Goal: Transaction & Acquisition: Purchase product/service

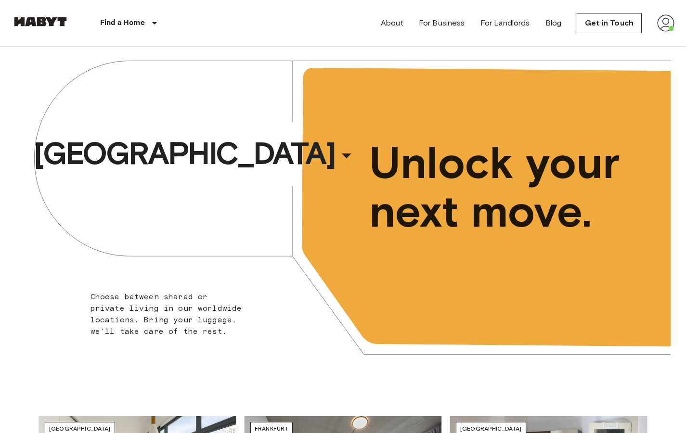
click at [663, 28] on img at bounding box center [665, 22] width 17 height 17
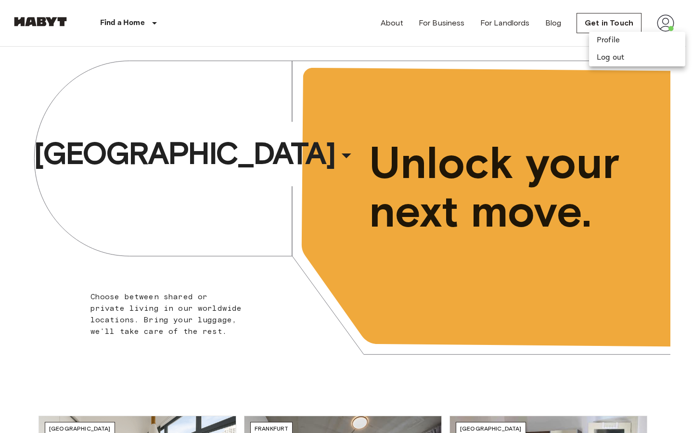
click at [515, 36] on div at bounding box center [346, 216] width 693 height 433
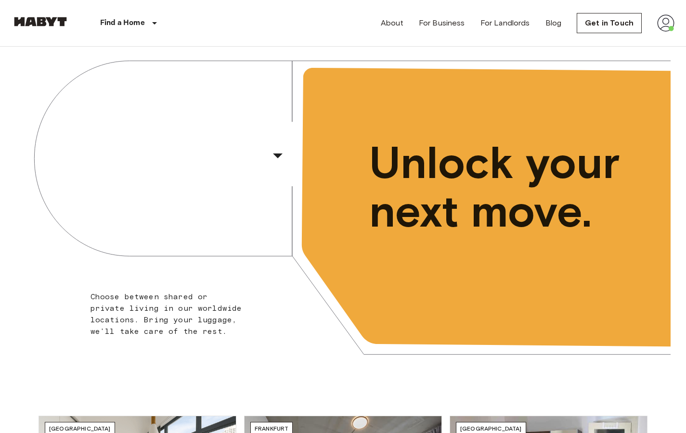
click at [666, 24] on img at bounding box center [665, 22] width 17 height 17
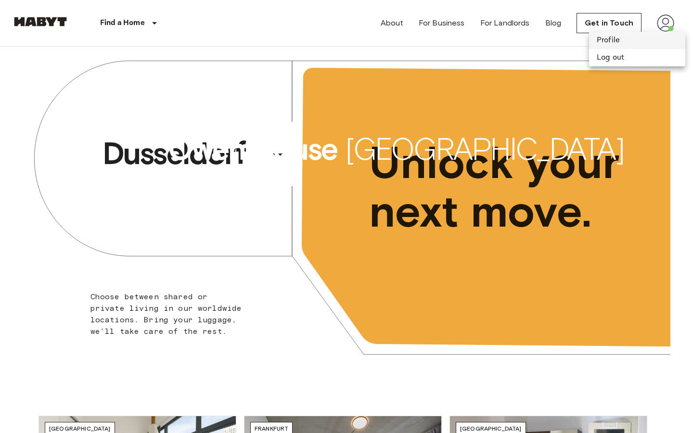
click at [630, 46] on li "Profile" at bounding box center [637, 40] width 96 height 17
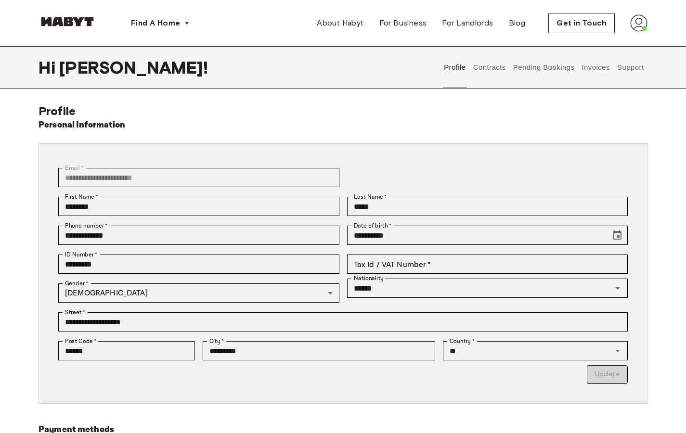
click at [488, 68] on button "Contracts" at bounding box center [489, 67] width 35 height 42
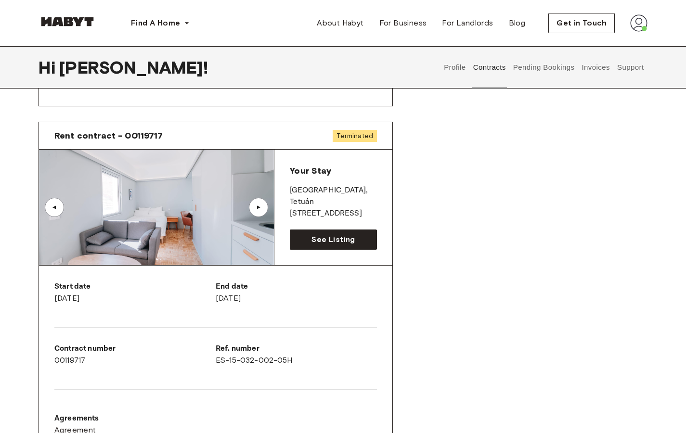
scroll to position [519, 0]
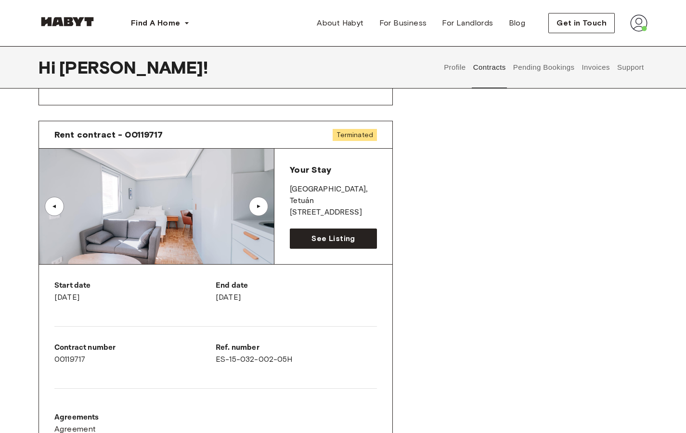
click at [211, 235] on img at bounding box center [156, 207] width 235 height 116
click at [322, 248] on link "See Listing" at bounding box center [333, 239] width 87 height 20
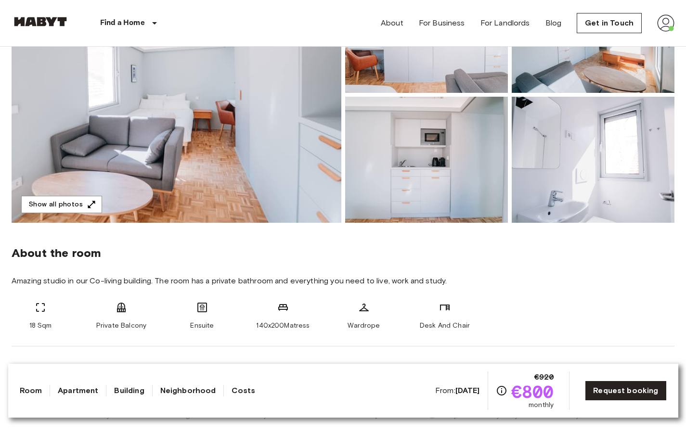
scroll to position [137, 0]
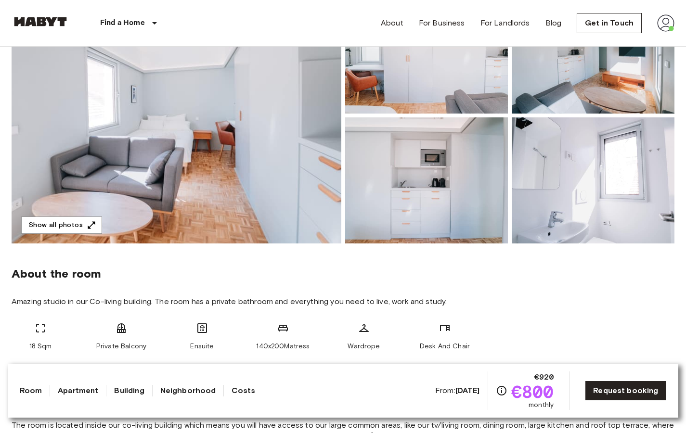
click at [221, 124] on img at bounding box center [177, 115] width 330 height 256
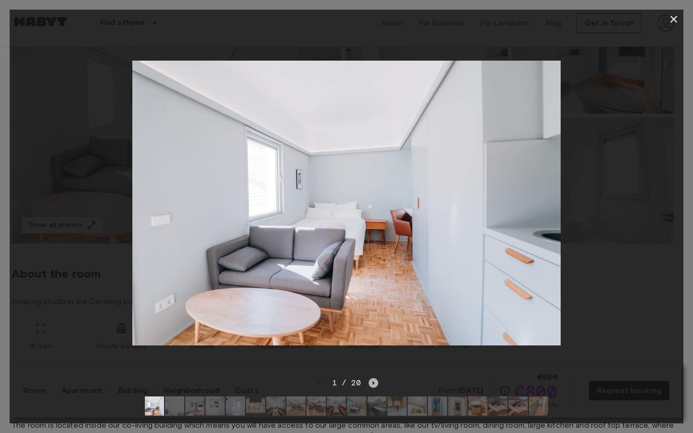
click at [370, 379] on icon "Next image" at bounding box center [374, 384] width 10 height 10
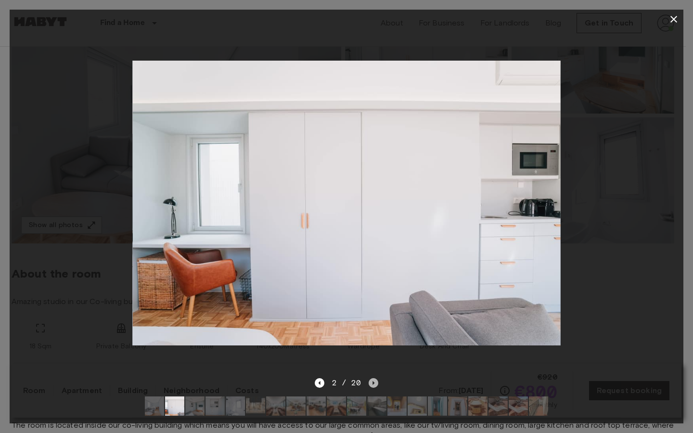
click at [372, 379] on icon "Next image" at bounding box center [374, 384] width 10 height 10
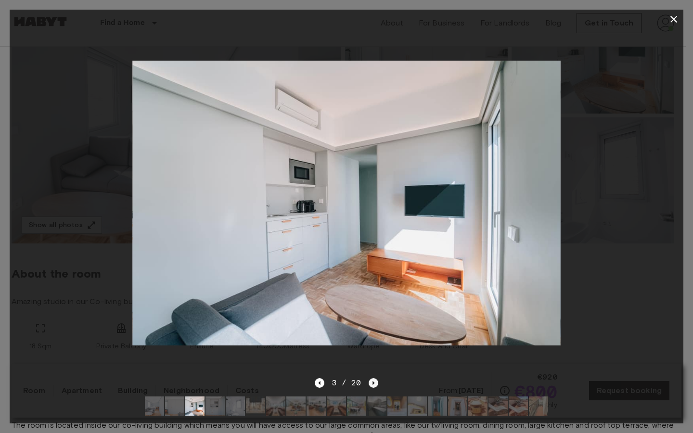
click at [372, 379] on icon "Next image" at bounding box center [374, 384] width 10 height 10
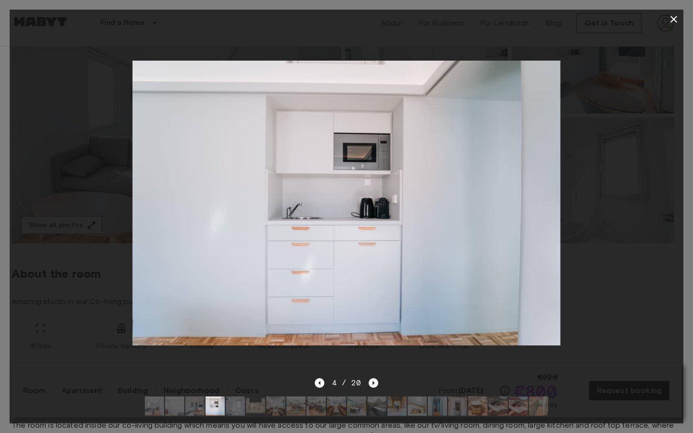
click at [372, 379] on icon "Next image" at bounding box center [374, 384] width 10 height 10
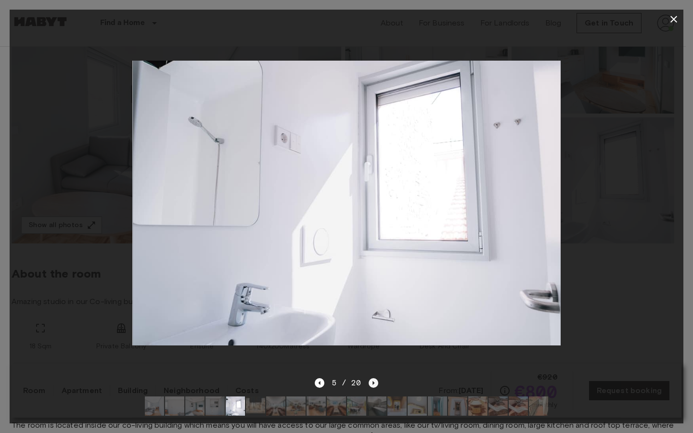
click at [372, 379] on icon "Next image" at bounding box center [374, 384] width 10 height 10
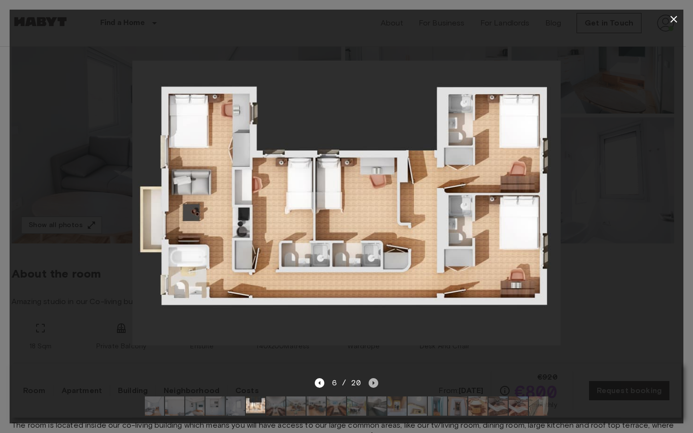
click at [372, 379] on icon "Next image" at bounding box center [374, 384] width 10 height 10
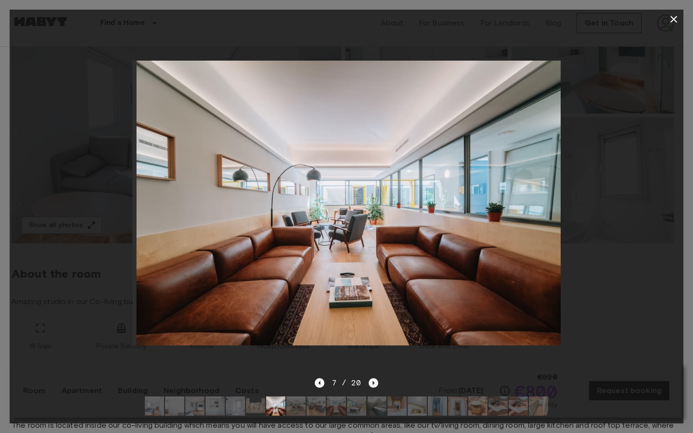
click at [372, 379] on icon "Next image" at bounding box center [374, 384] width 10 height 10
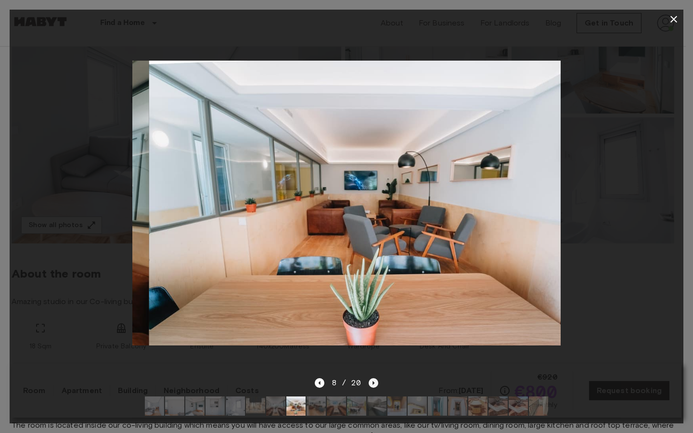
click at [372, 379] on icon "Next image" at bounding box center [374, 384] width 10 height 10
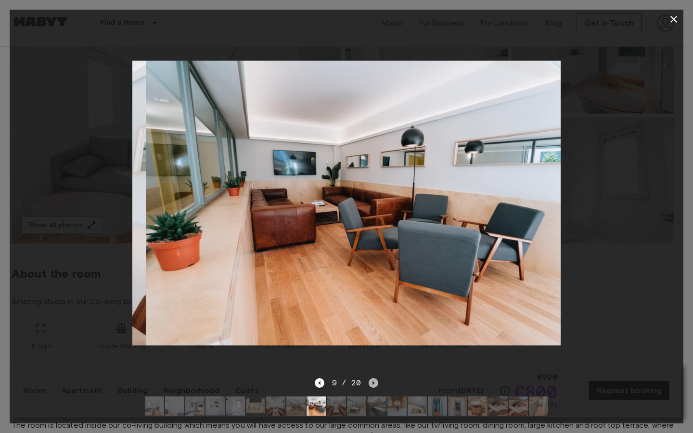
click at [372, 379] on icon "Next image" at bounding box center [374, 384] width 10 height 10
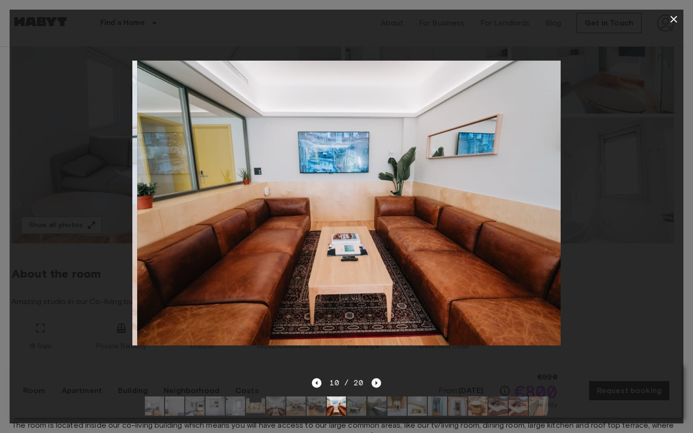
click at [372, 379] on icon "Next image" at bounding box center [377, 384] width 10 height 10
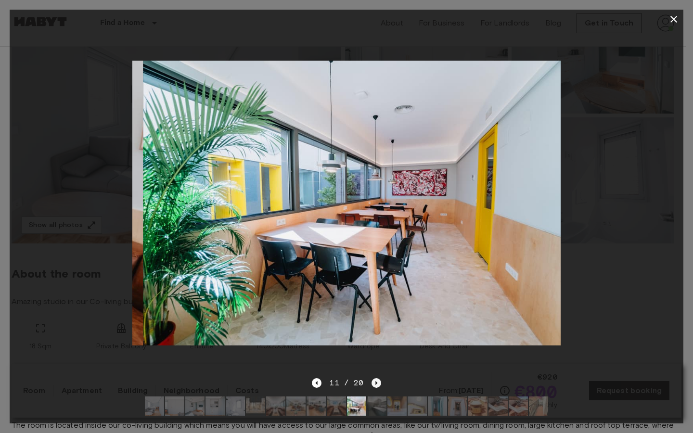
click at [372, 379] on icon "Next image" at bounding box center [377, 384] width 10 height 10
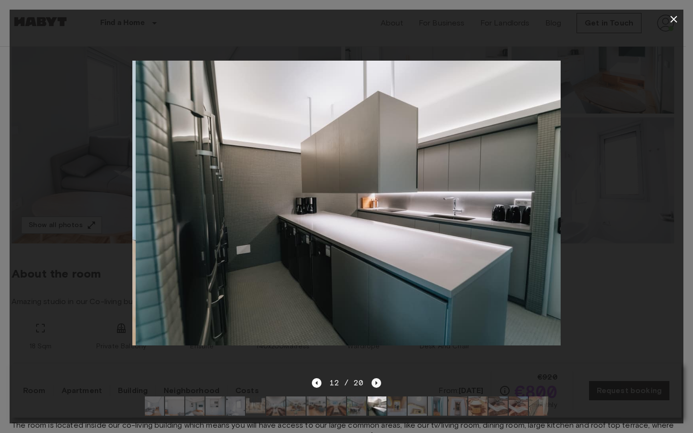
click at [372, 379] on icon "Next image" at bounding box center [377, 384] width 10 height 10
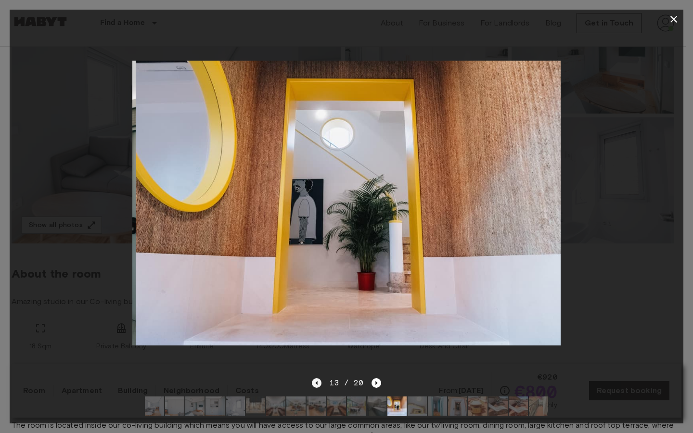
click at [318, 379] on icon "Previous image" at bounding box center [317, 384] width 10 height 10
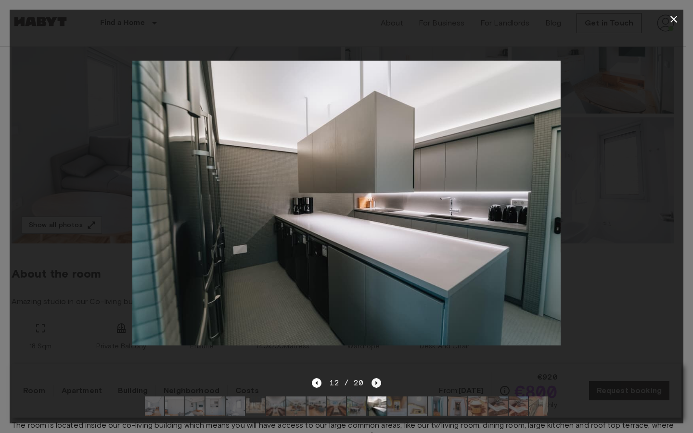
click at [372, 379] on icon "Next image" at bounding box center [377, 384] width 10 height 10
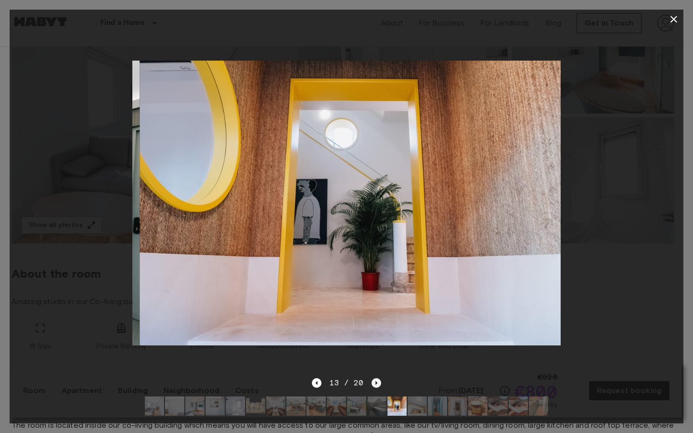
click at [374, 379] on icon "Next image" at bounding box center [377, 384] width 10 height 10
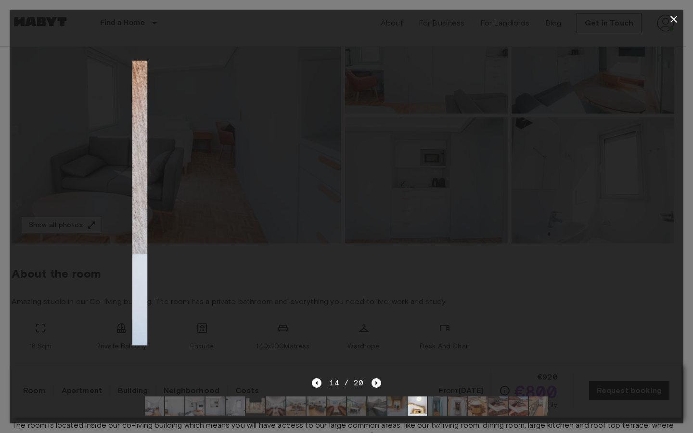
click at [374, 379] on icon "Next image" at bounding box center [377, 384] width 10 height 10
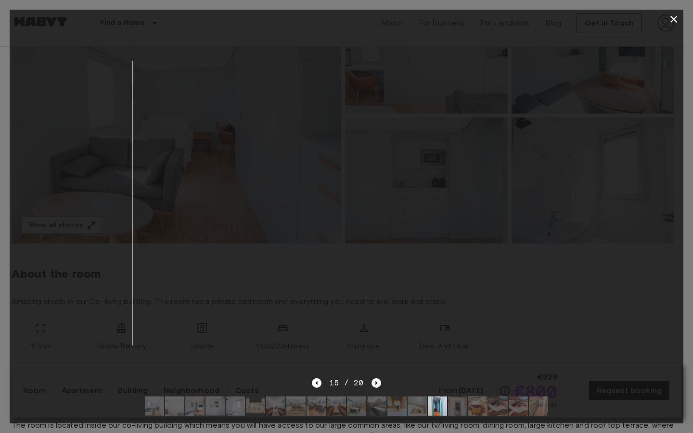
click at [374, 379] on icon "Next image" at bounding box center [377, 384] width 10 height 10
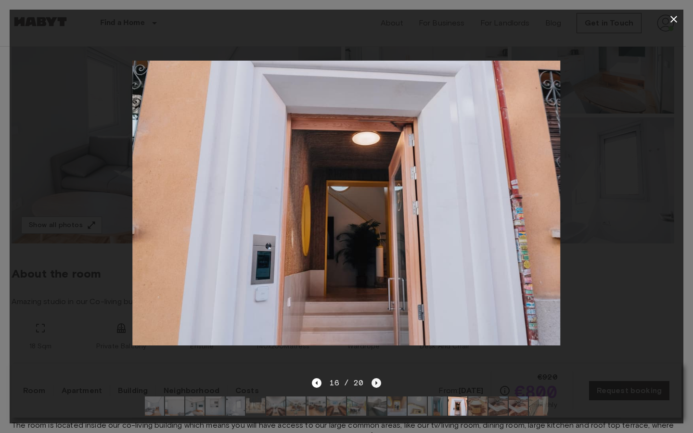
click at [374, 379] on icon "Next image" at bounding box center [377, 384] width 10 height 10
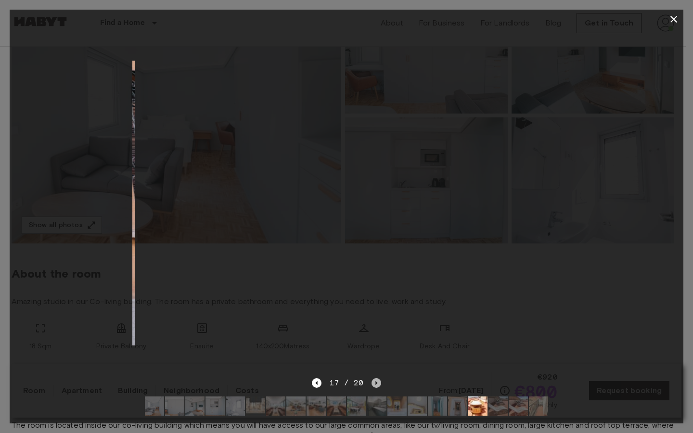
click at [374, 379] on icon "Next image" at bounding box center [377, 384] width 10 height 10
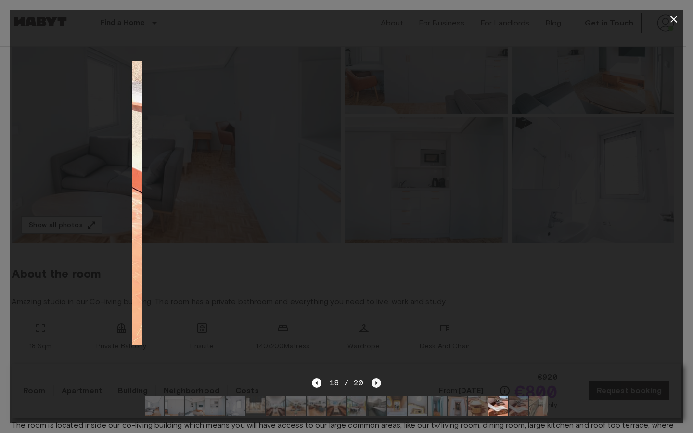
click at [374, 379] on icon "Next image" at bounding box center [377, 384] width 10 height 10
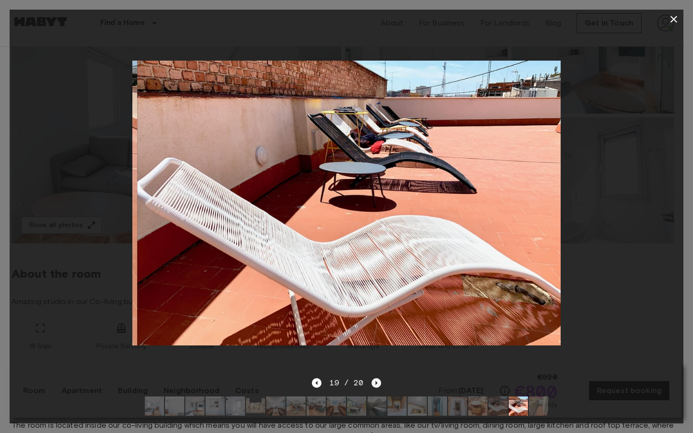
click at [374, 379] on icon "Next image" at bounding box center [377, 384] width 10 height 10
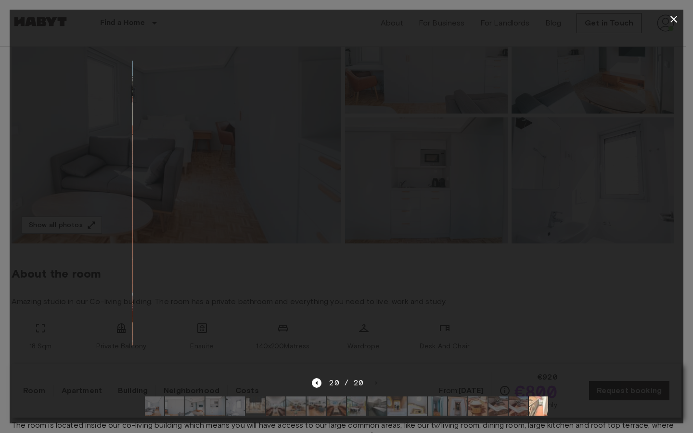
click at [324, 379] on div "20 / 20" at bounding box center [346, 384] width 69 height 12
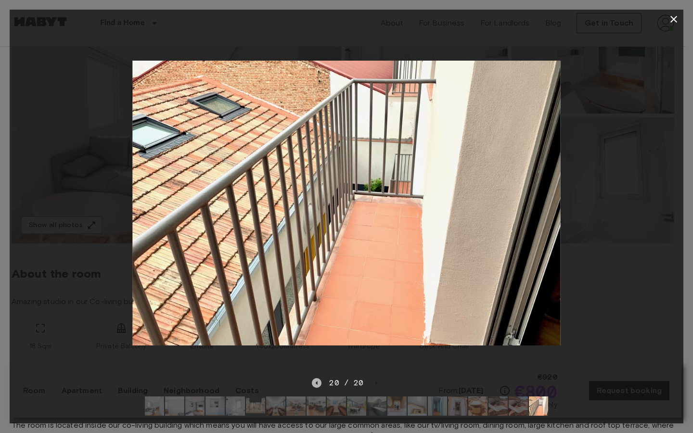
click at [316, 379] on icon "Previous image" at bounding box center [317, 384] width 10 height 10
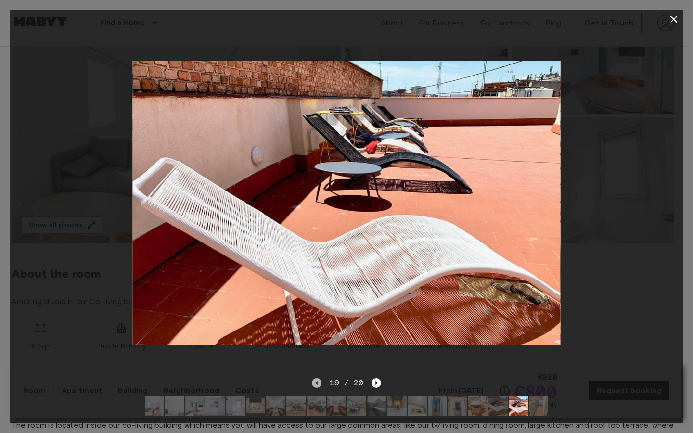
click at [316, 379] on icon "Previous image" at bounding box center [317, 384] width 10 height 10
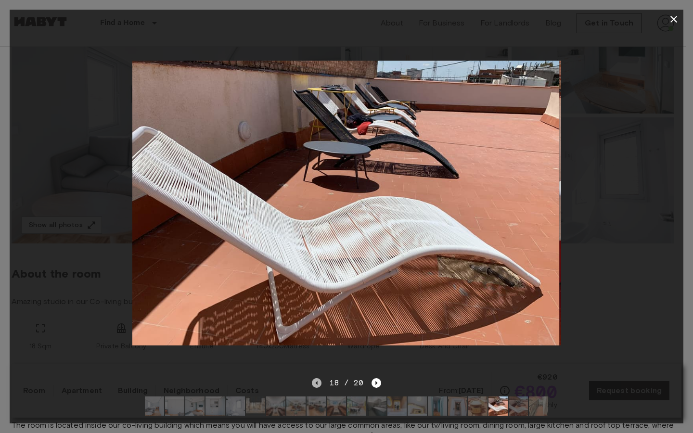
click at [316, 379] on icon "Previous image" at bounding box center [317, 384] width 10 height 10
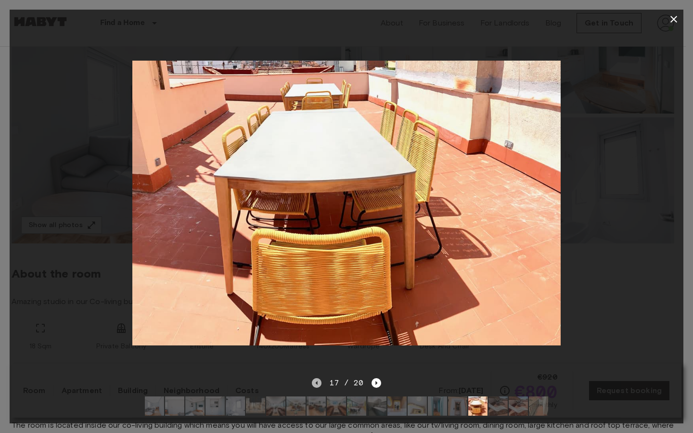
click at [316, 379] on icon "Previous image" at bounding box center [317, 384] width 10 height 10
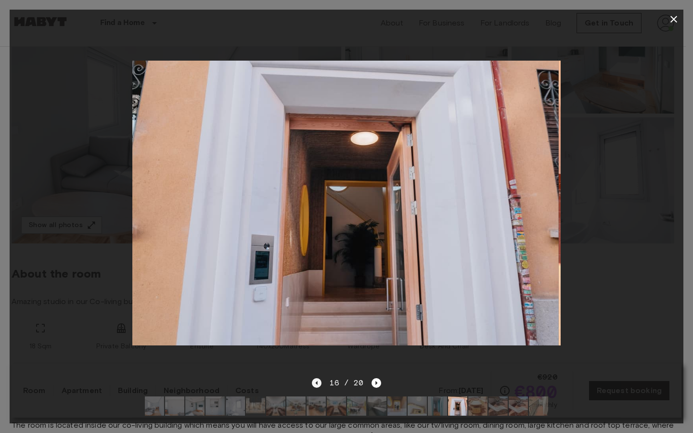
click at [316, 379] on icon "Previous image" at bounding box center [317, 384] width 10 height 10
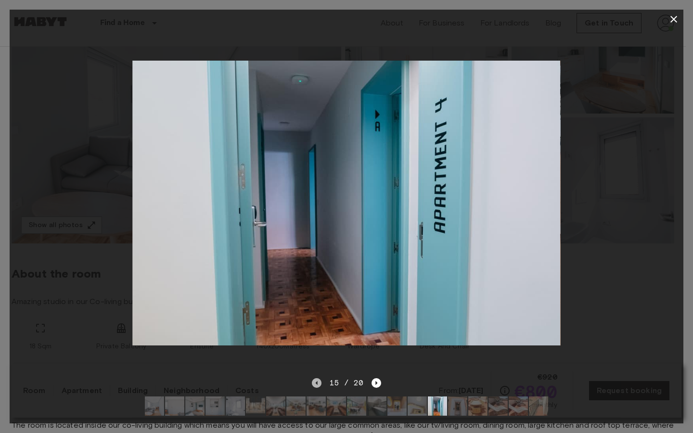
click at [316, 379] on icon "Previous image" at bounding box center [317, 384] width 10 height 10
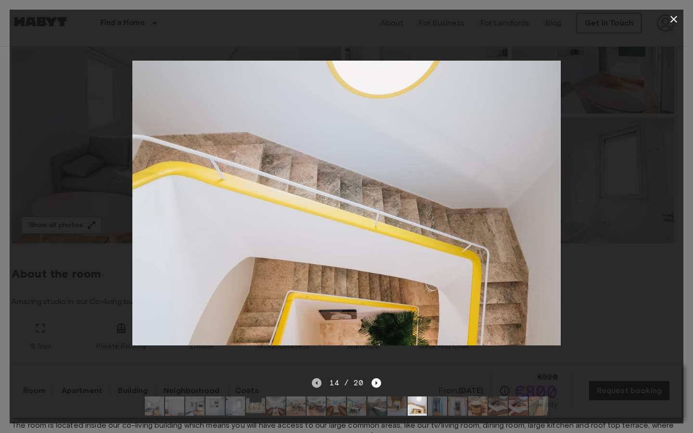
click at [316, 379] on icon "Previous image" at bounding box center [317, 384] width 10 height 10
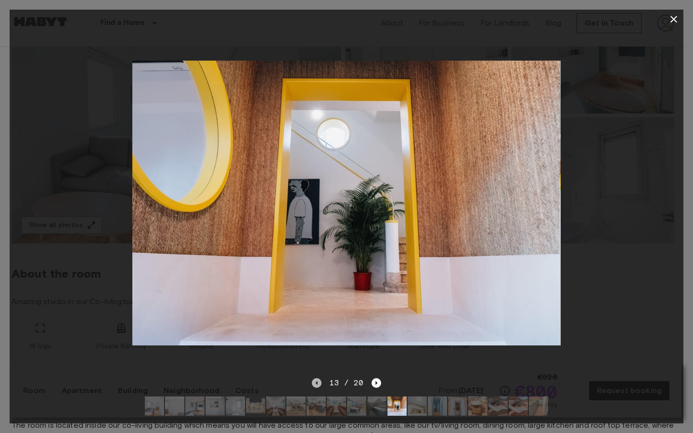
click at [316, 379] on icon "Previous image" at bounding box center [317, 384] width 10 height 10
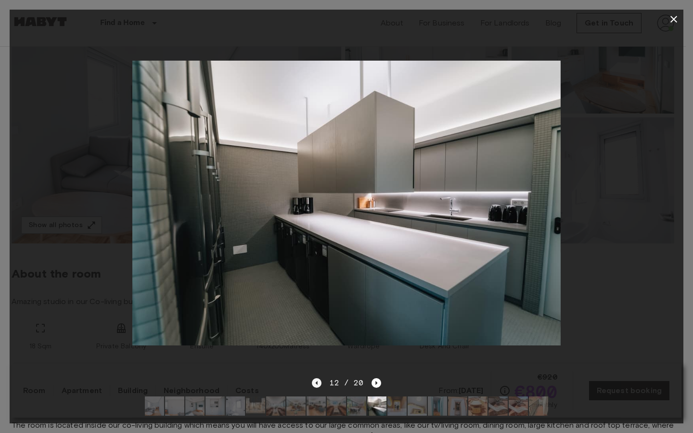
click at [316, 379] on icon "Previous image" at bounding box center [317, 384] width 10 height 10
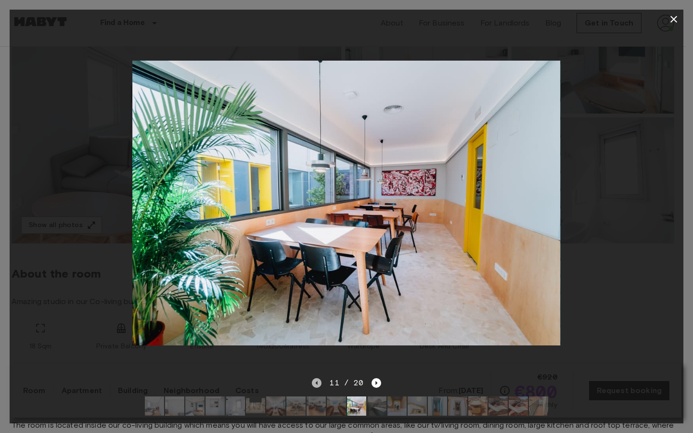
click at [317, 379] on icon "Previous image" at bounding box center [317, 384] width 10 height 10
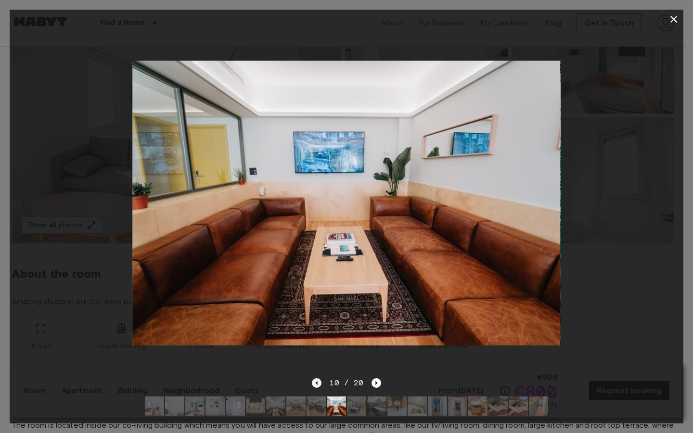
click at [317, 379] on icon "Previous image" at bounding box center [317, 384] width 10 height 10
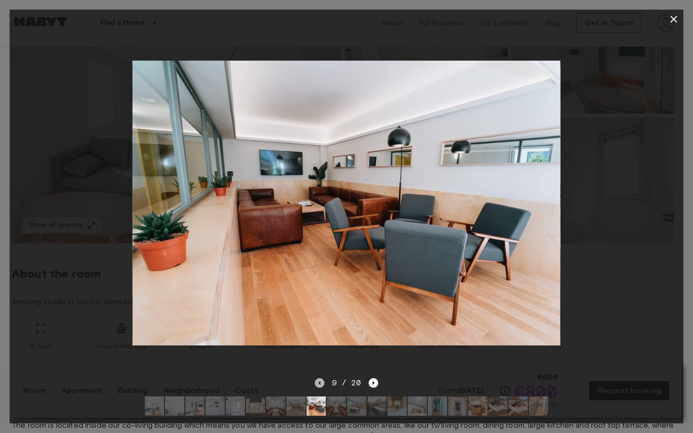
click at [317, 379] on icon "Previous image" at bounding box center [320, 384] width 10 height 10
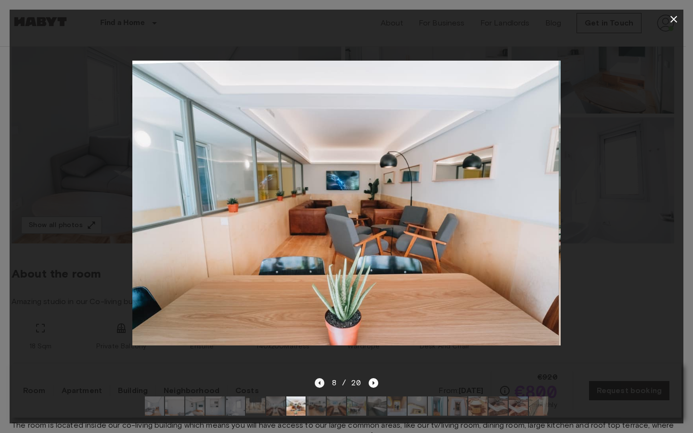
click at [317, 379] on icon "Previous image" at bounding box center [320, 384] width 10 height 10
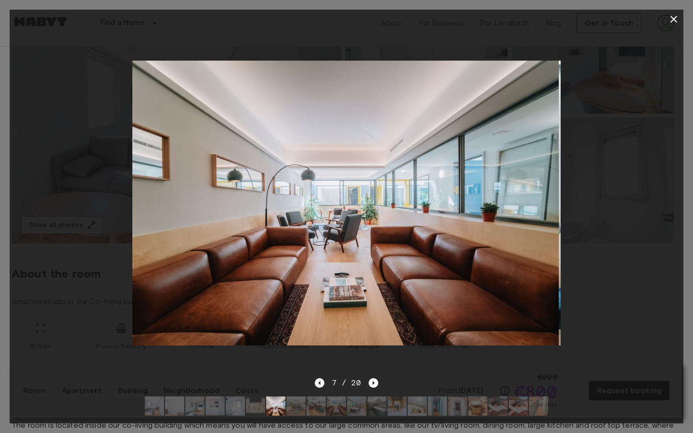
click at [317, 379] on icon "Previous image" at bounding box center [320, 384] width 10 height 10
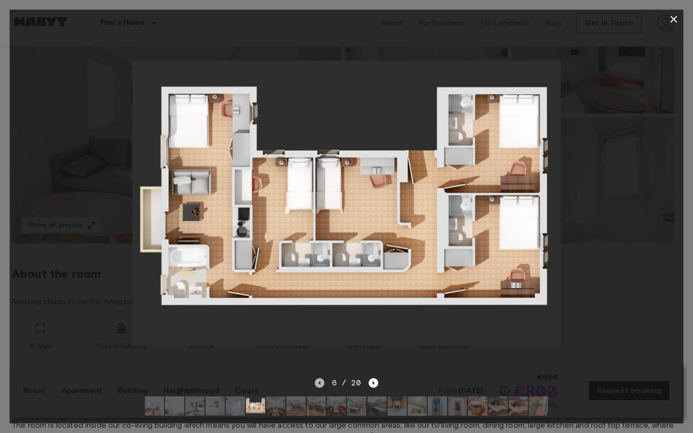
click at [321, 379] on icon "Previous image" at bounding box center [320, 384] width 10 height 10
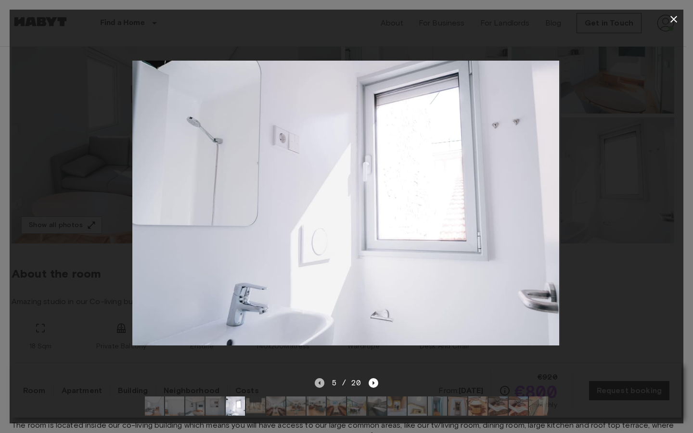
click at [321, 379] on icon "Previous image" at bounding box center [320, 384] width 10 height 10
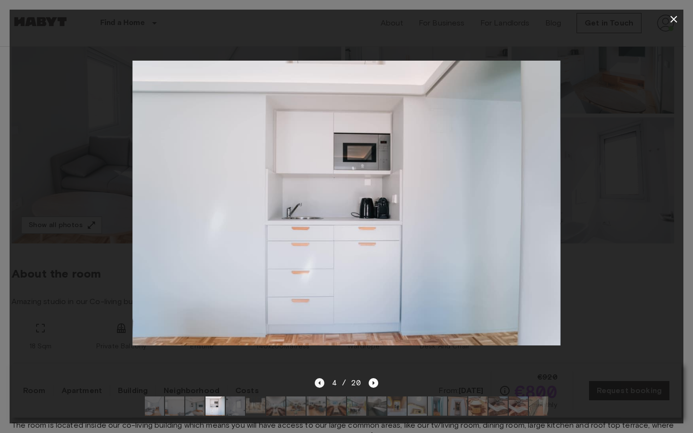
click at [322, 379] on icon "Previous image" at bounding box center [320, 384] width 10 height 10
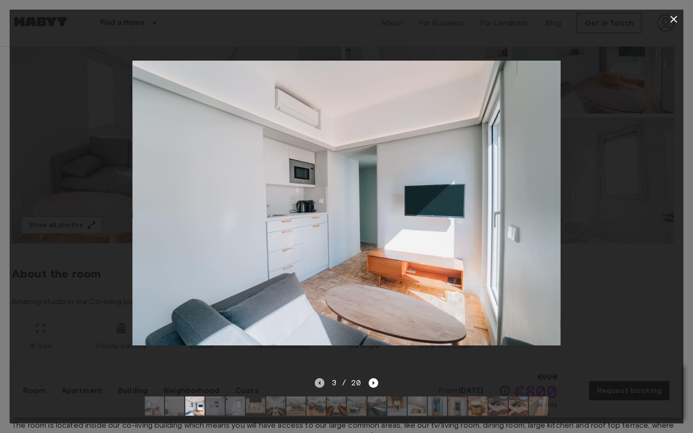
click at [322, 379] on icon "Previous image" at bounding box center [320, 384] width 10 height 10
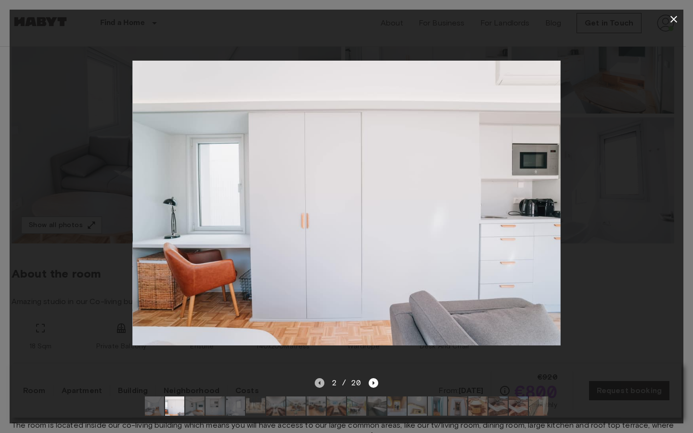
click at [322, 379] on icon "Previous image" at bounding box center [320, 384] width 10 height 10
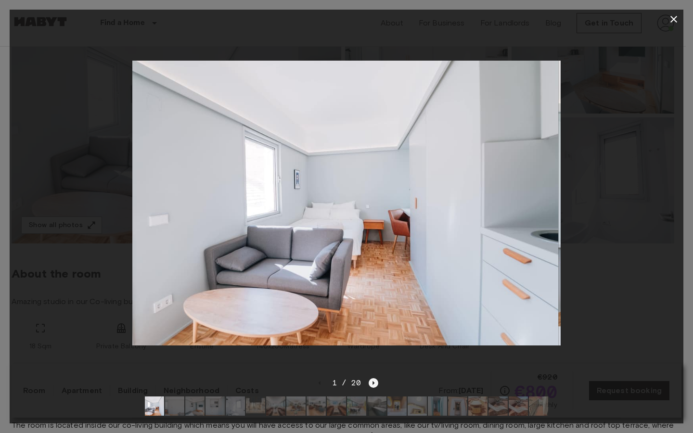
click at [369, 380] on icon "Next image" at bounding box center [374, 384] width 10 height 10
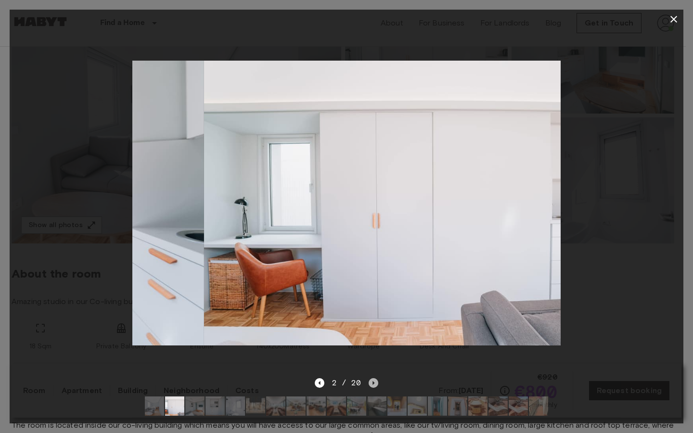
click at [378, 379] on icon "Next image" at bounding box center [374, 384] width 10 height 10
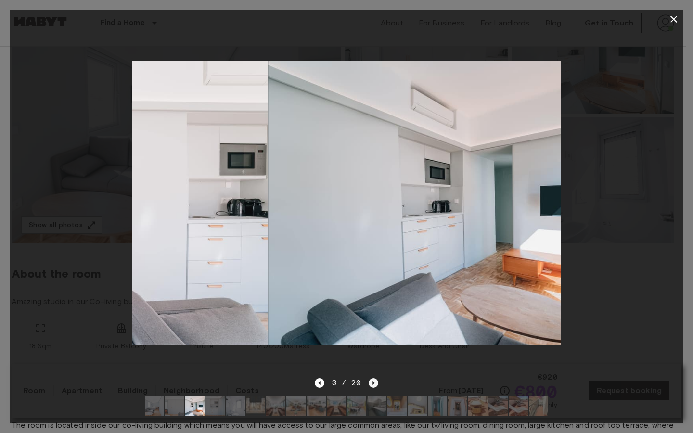
click at [378, 379] on icon "Next image" at bounding box center [374, 384] width 10 height 10
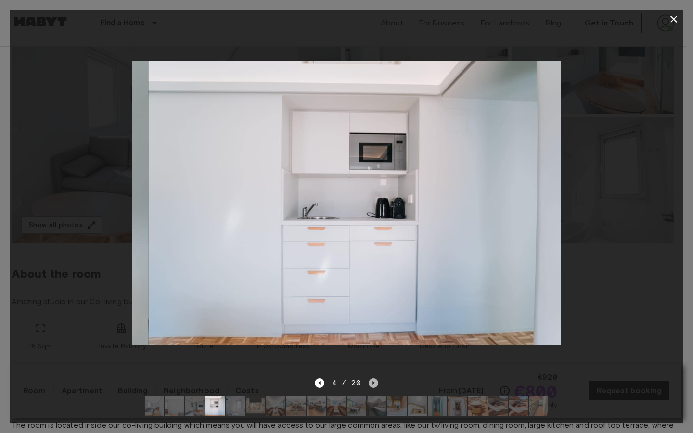
click at [378, 379] on icon "Next image" at bounding box center [374, 384] width 10 height 10
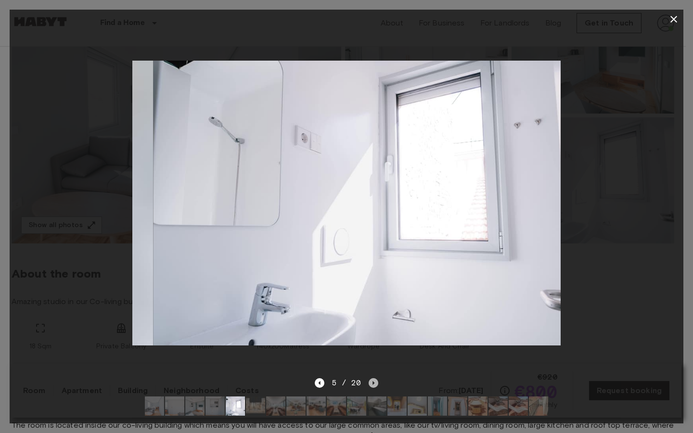
click at [378, 379] on icon "Next image" at bounding box center [374, 384] width 10 height 10
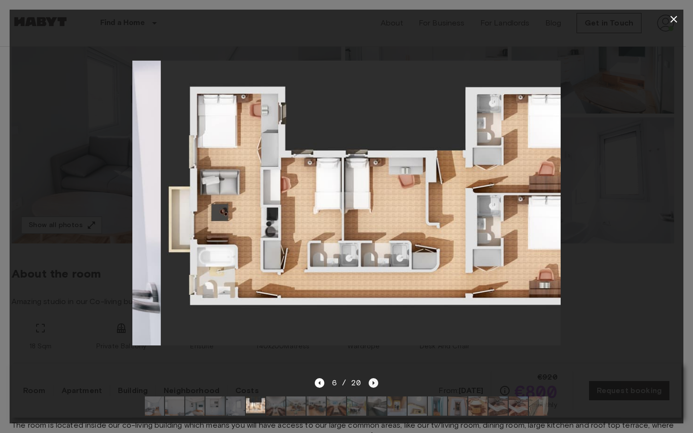
click at [378, 379] on icon "Next image" at bounding box center [374, 384] width 10 height 10
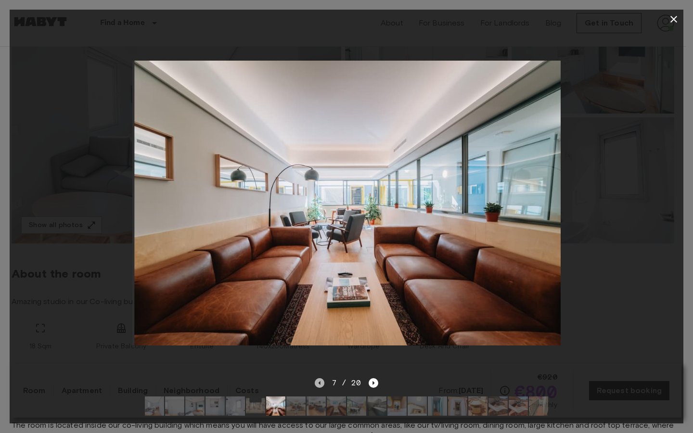
click at [323, 379] on icon "Previous image" at bounding box center [320, 384] width 10 height 10
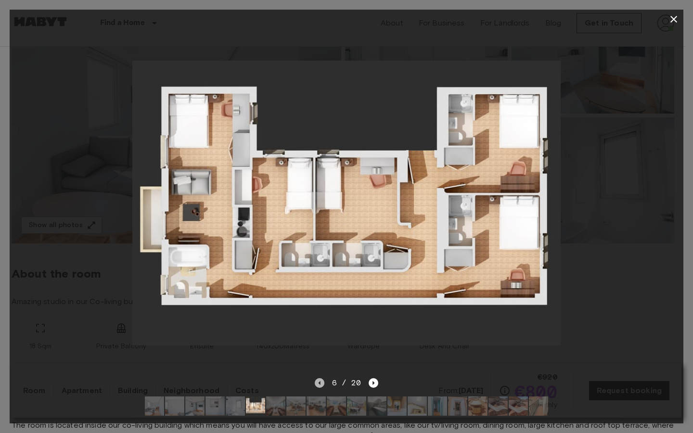
click at [324, 379] on icon "Previous image" at bounding box center [320, 384] width 10 height 10
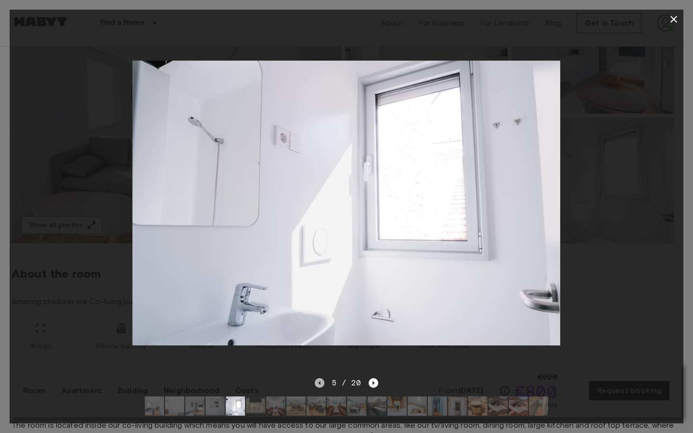
click at [324, 379] on icon "Previous image" at bounding box center [320, 384] width 10 height 10
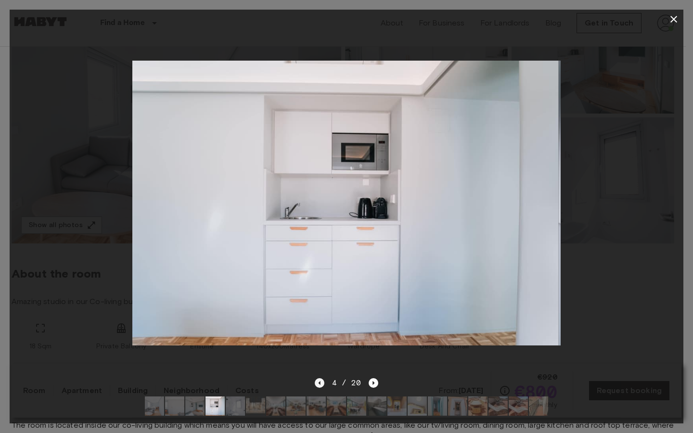
click at [324, 379] on icon "Previous image" at bounding box center [320, 384] width 10 height 10
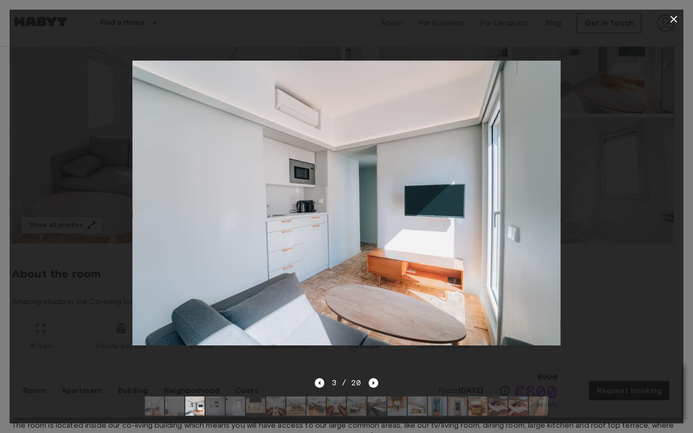
click at [114, 239] on div at bounding box center [347, 203] width 674 height 349
click at [678, 20] on icon "button" at bounding box center [674, 19] width 12 height 12
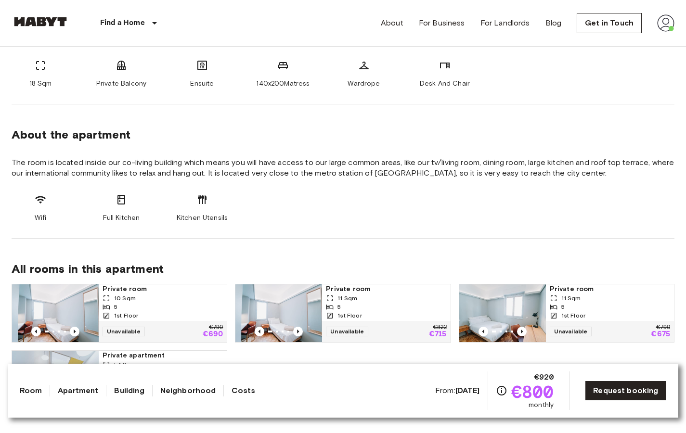
scroll to position [399, 0]
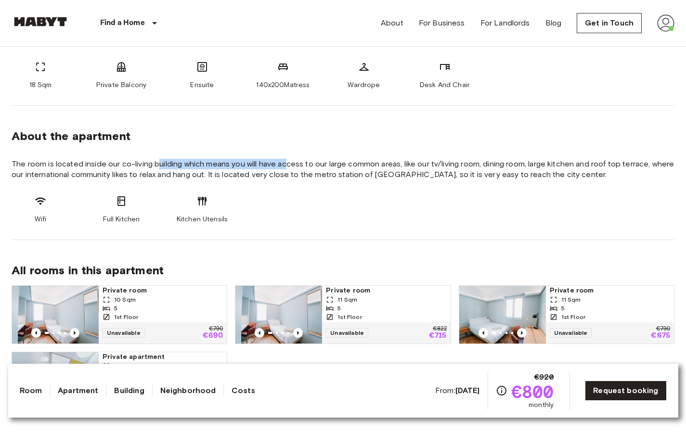
drag, startPoint x: 157, startPoint y: 165, endPoint x: 288, endPoint y: 169, distance: 132.0
click at [288, 169] on span "The room is located inside our co-living building which means you will have acc…" at bounding box center [343, 169] width 663 height 21
click at [308, 169] on span "The room is located inside our co-living building which means you will have acc…" at bounding box center [343, 169] width 663 height 21
drag, startPoint x: 300, startPoint y: 164, endPoint x: 450, endPoint y: 169, distance: 150.3
click at [450, 169] on span "The room is located inside our co-living building which means you will have acc…" at bounding box center [343, 169] width 663 height 21
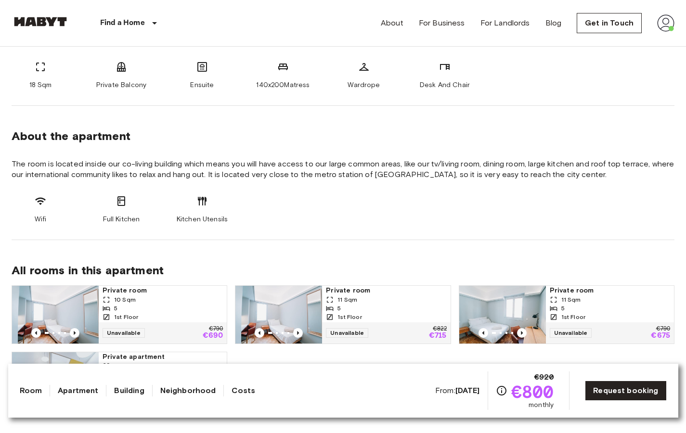
click at [460, 167] on span "The room is located inside our co-living building which means you will have acc…" at bounding box center [343, 169] width 663 height 21
drag, startPoint x: 419, startPoint y: 167, endPoint x: 570, endPoint y: 170, distance: 150.8
click at [570, 170] on span "The room is located inside our co-living building which means you will have acc…" at bounding box center [343, 169] width 663 height 21
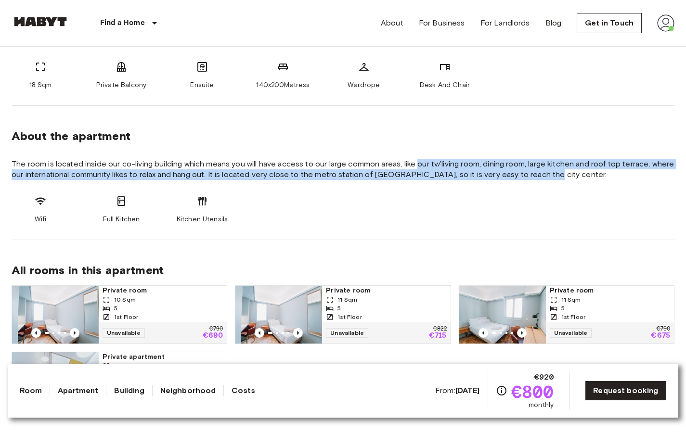
click at [592, 164] on span "The room is located inside our co-living building which means you will have acc…" at bounding box center [343, 169] width 663 height 21
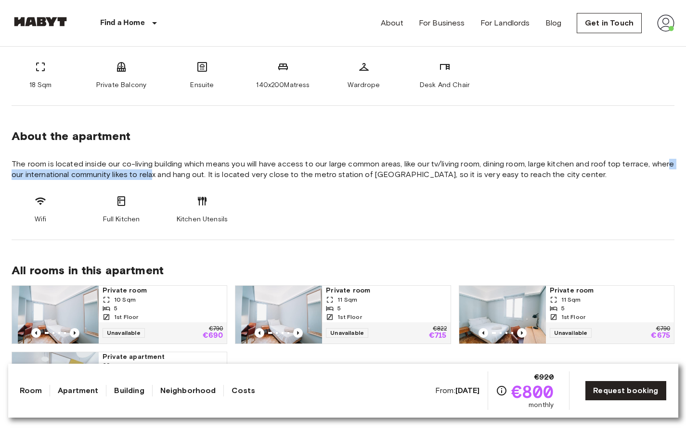
drag, startPoint x: 29, startPoint y: 175, endPoint x: 188, endPoint y: 179, distance: 159.0
click at [188, 179] on span "The room is located inside our co-living building which means you will have acc…" at bounding box center [343, 169] width 663 height 21
click at [220, 179] on span "The room is located inside our co-living building which means you will have acc…" at bounding box center [343, 169] width 663 height 21
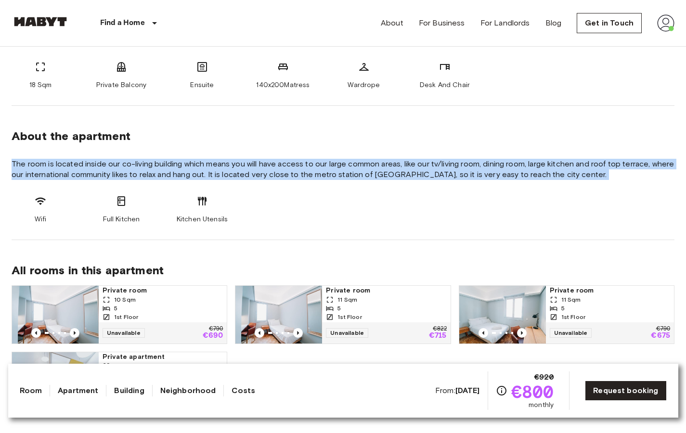
click at [220, 179] on span "The room is located inside our co-living building which means you will have acc…" at bounding box center [343, 169] width 663 height 21
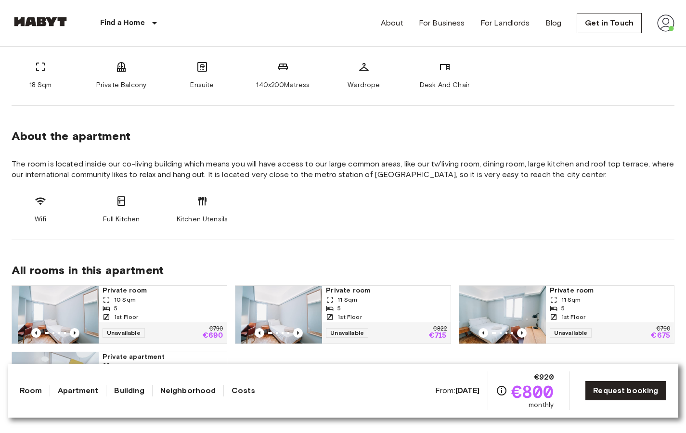
click at [315, 181] on section "About the apartment The room is located inside our co-living building which mea…" at bounding box center [343, 173] width 663 height 134
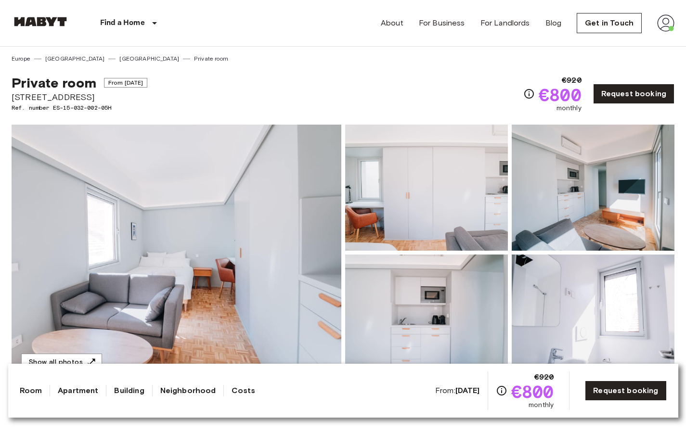
scroll to position [0, 0]
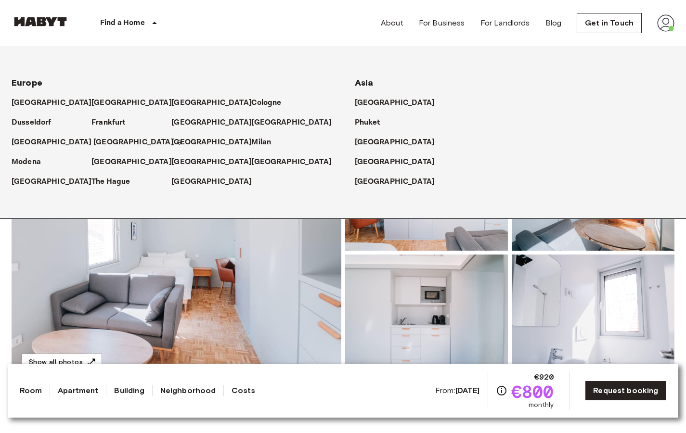
click at [93, 143] on p "[GEOGRAPHIC_DATA]" at bounding box center [133, 143] width 80 height 12
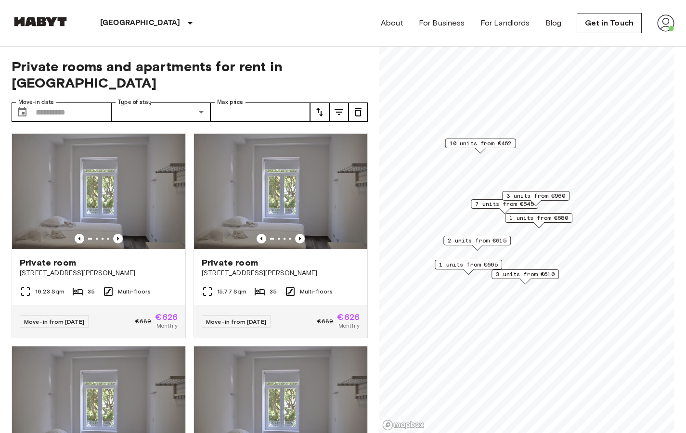
click at [532, 274] on span "3 units from €610" at bounding box center [525, 274] width 59 height 9
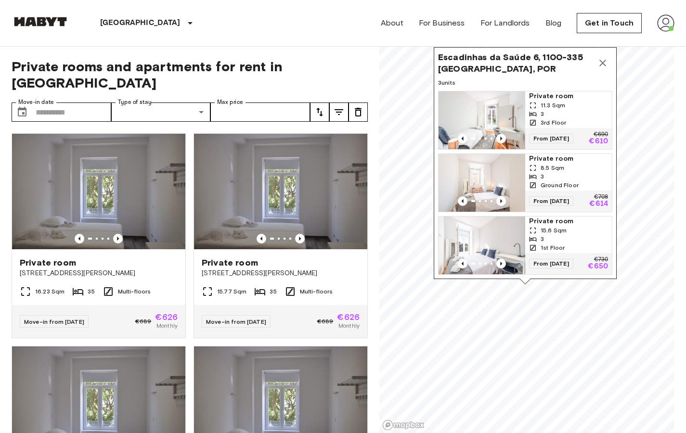
click at [500, 171] on img "Map marker" at bounding box center [482, 183] width 87 height 58
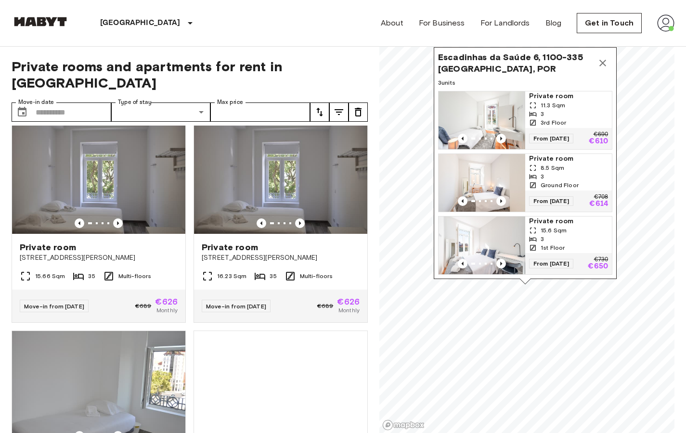
scroll to position [243, 0]
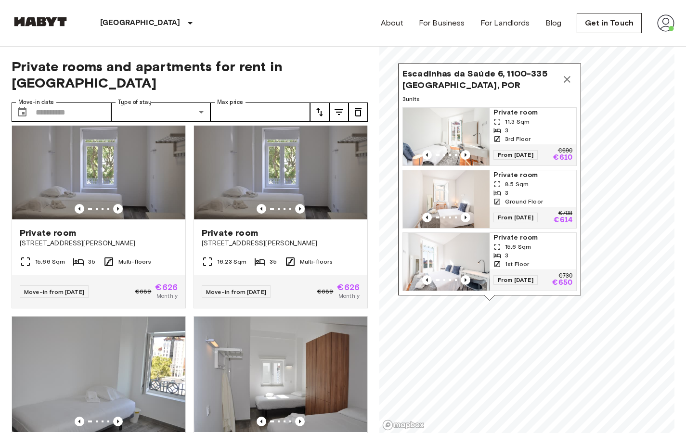
click at [565, 74] on icon "Map marker" at bounding box center [568, 80] width 12 height 12
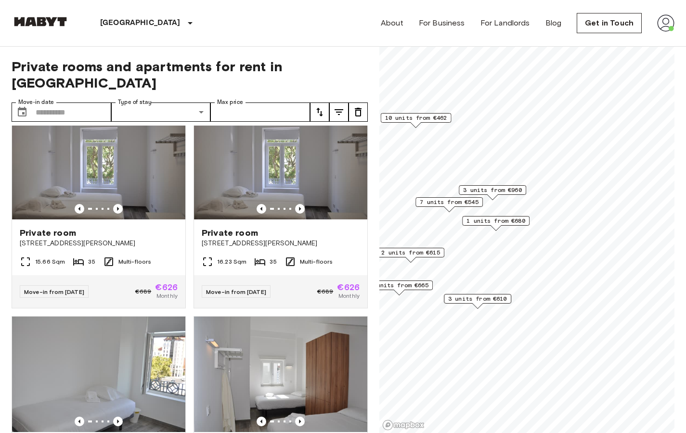
click at [516, 220] on span "1 units from €680" at bounding box center [496, 221] width 59 height 9
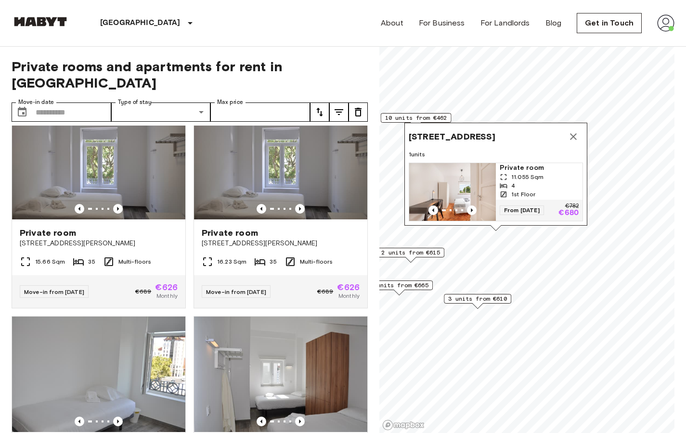
click at [524, 182] on div "4" at bounding box center [539, 186] width 79 height 9
click at [571, 130] on button "Map marker" at bounding box center [573, 136] width 19 height 19
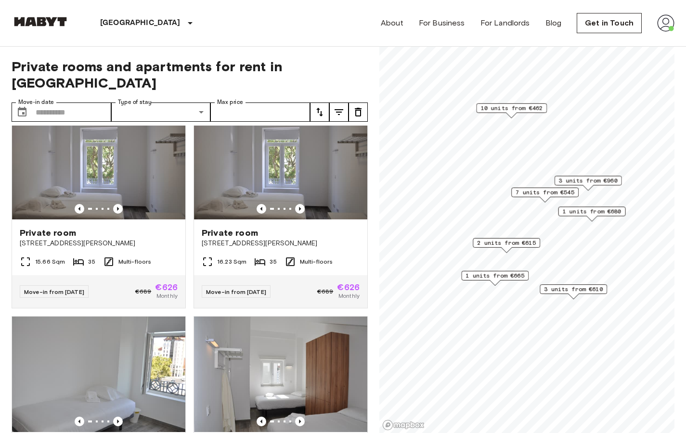
drag, startPoint x: 478, startPoint y: 222, endPoint x: 572, endPoint y: 211, distance: 94.4
click at [572, 211] on span "1 units from €680" at bounding box center [592, 211] width 59 height 9
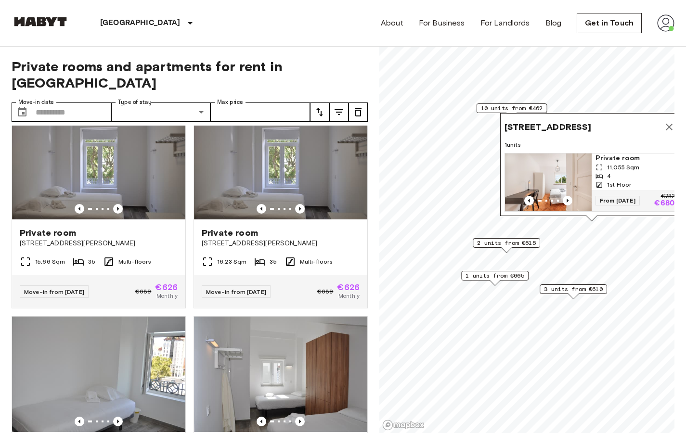
click at [521, 274] on span "1 units from €665" at bounding box center [495, 276] width 59 height 9
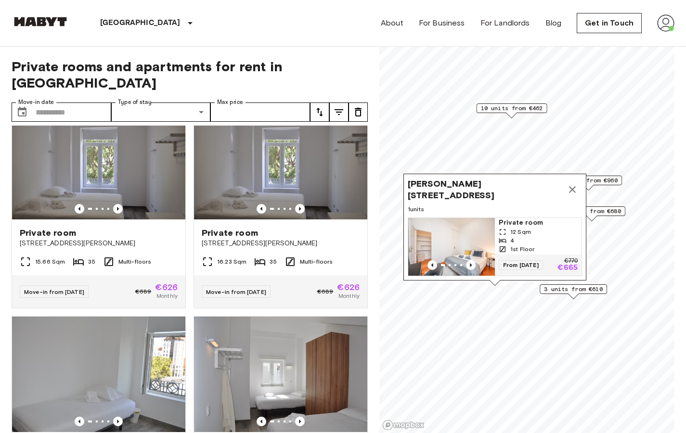
click at [565, 293] on span "3 units from €610" at bounding box center [573, 289] width 59 height 9
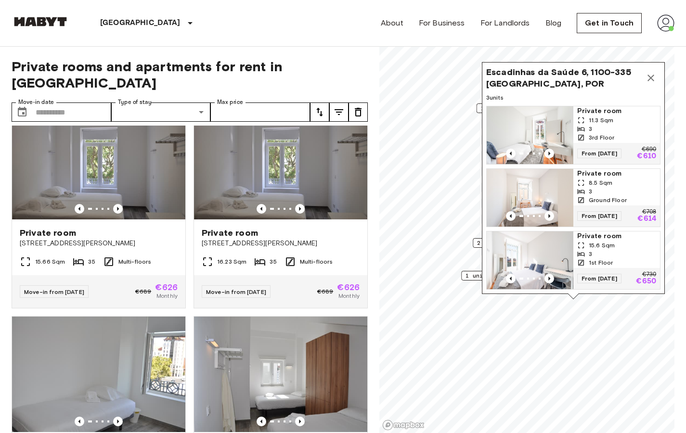
click at [473, 240] on div "2 units from €615" at bounding box center [506, 243] width 67 height 10
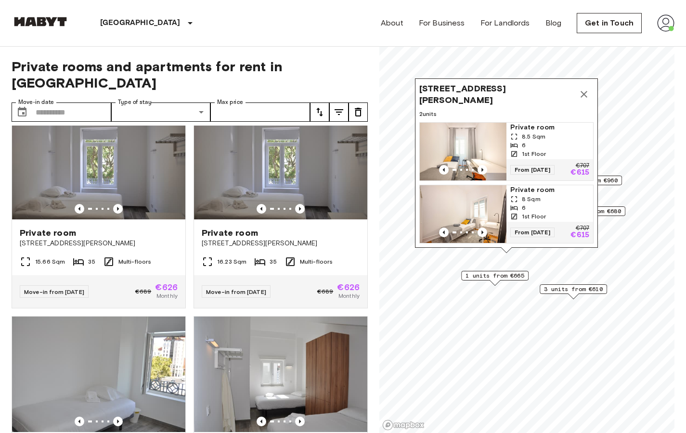
click at [616, 183] on span "3 units from €960" at bounding box center [588, 180] width 59 height 9
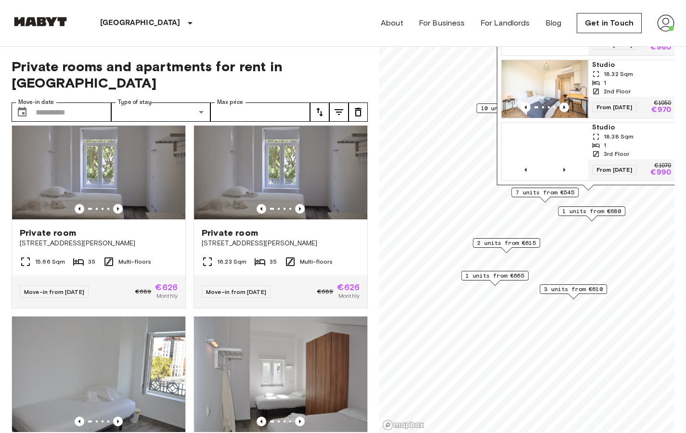
scroll to position [9, 0]
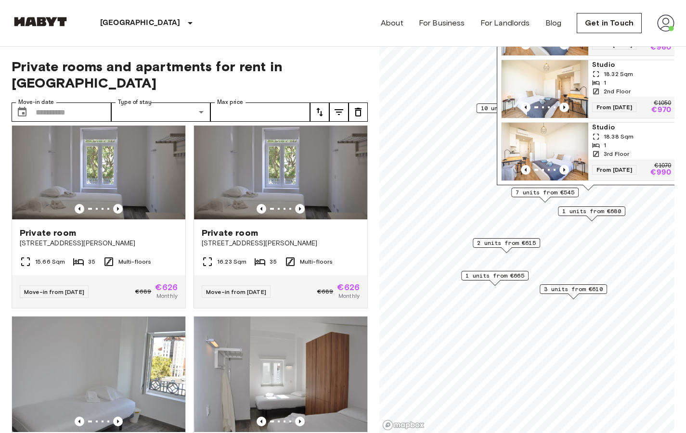
click at [545, 195] on span "7 units from €545" at bounding box center [545, 192] width 59 height 9
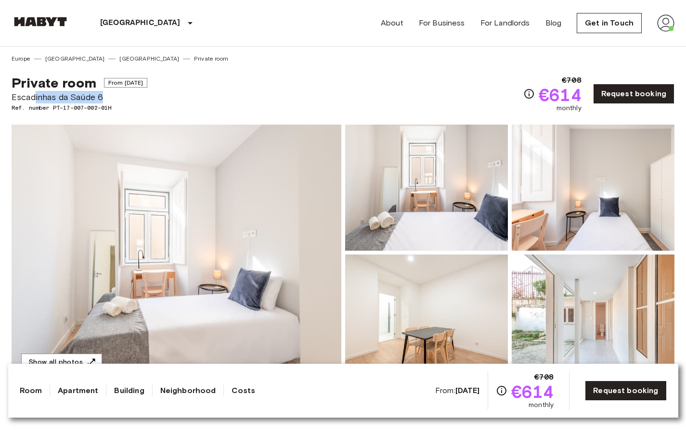
drag, startPoint x: 33, startPoint y: 97, endPoint x: 146, endPoint y: 97, distance: 113.2
click at [146, 97] on span "Escadinhas da Saúde 6" at bounding box center [80, 97] width 136 height 13
click at [147, 104] on span "Ref. number PT-17-007-002-01H" at bounding box center [80, 108] width 136 height 9
click at [256, 248] on img at bounding box center [177, 253] width 330 height 256
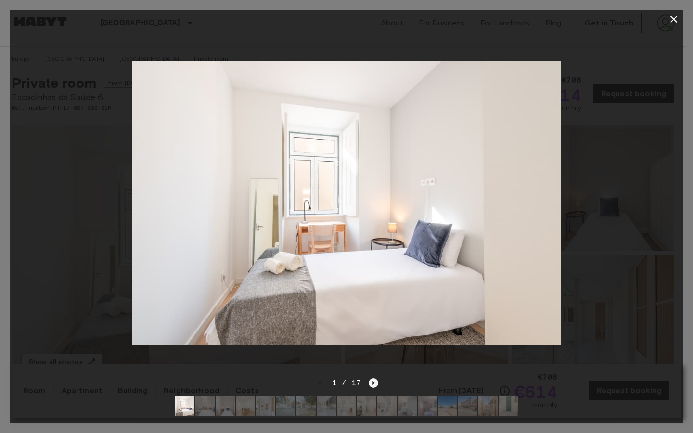
click at [374, 379] on icon "Next image" at bounding box center [374, 384] width 10 height 10
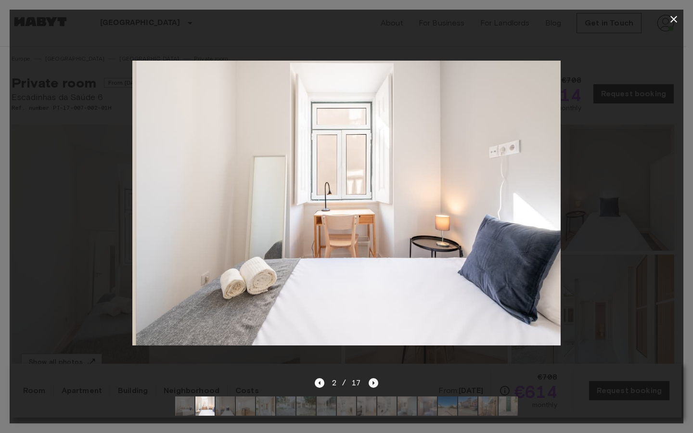
click at [374, 379] on icon "Next image" at bounding box center [374, 384] width 10 height 10
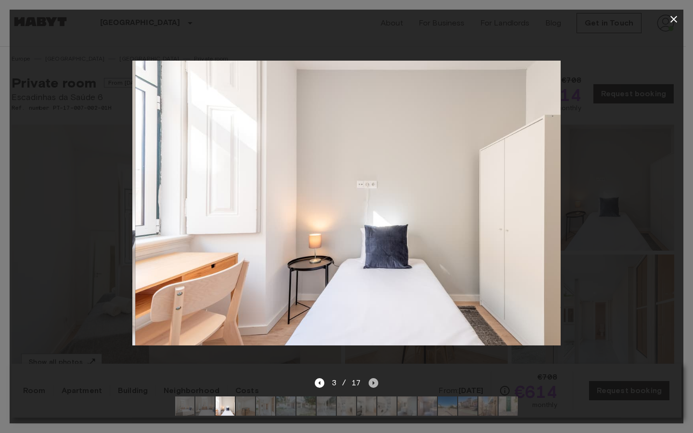
click at [374, 379] on icon "Next image" at bounding box center [374, 384] width 10 height 10
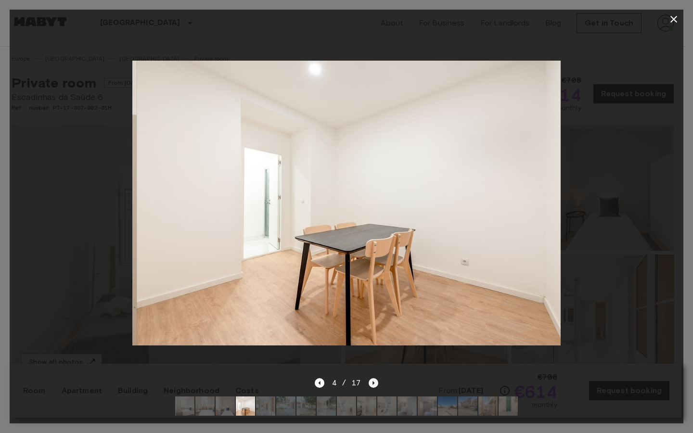
click at [374, 379] on icon "Next image" at bounding box center [374, 384] width 10 height 10
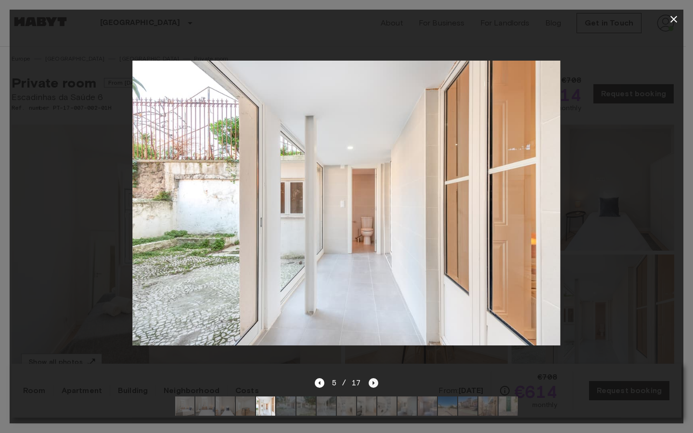
click at [374, 379] on icon "Next image" at bounding box center [374, 384] width 10 height 10
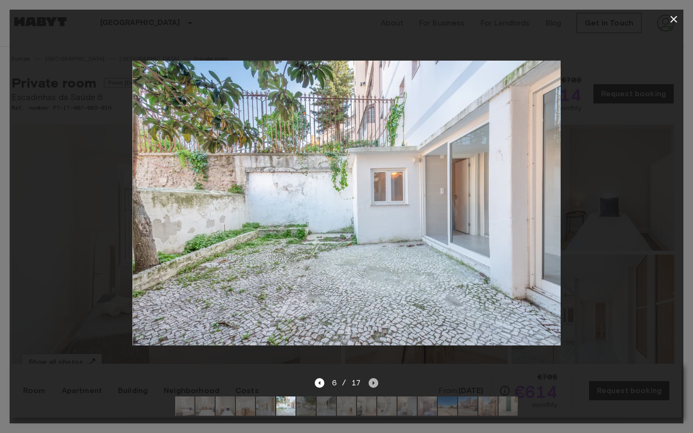
click at [374, 379] on icon "Next image" at bounding box center [374, 384] width 10 height 10
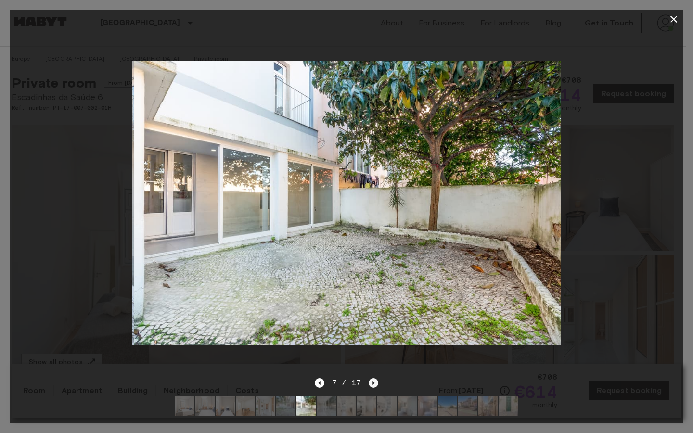
click at [374, 379] on icon "Next image" at bounding box center [374, 384] width 10 height 10
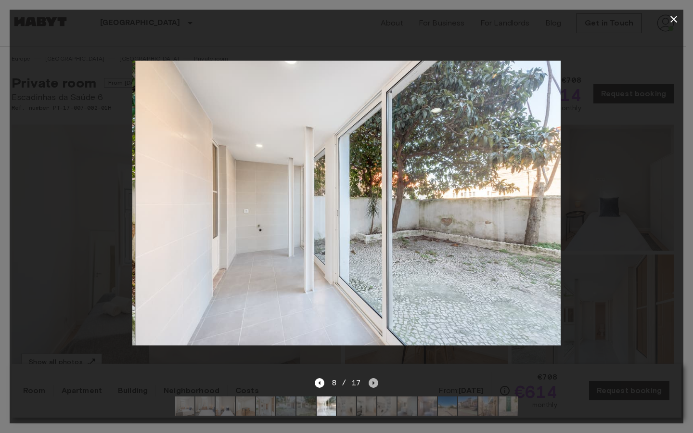
click at [374, 379] on icon "Next image" at bounding box center [374, 384] width 10 height 10
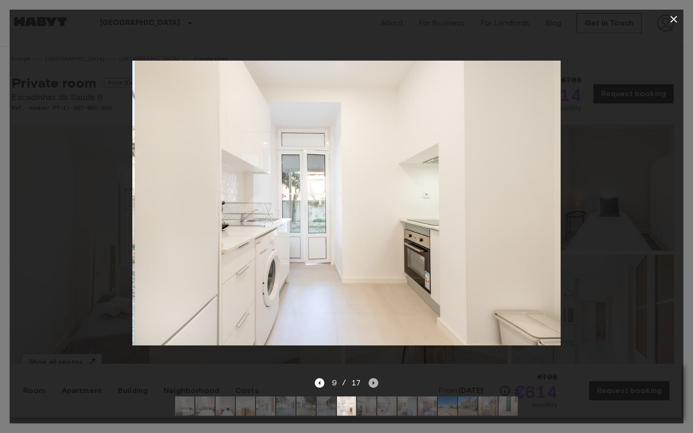
click at [374, 379] on icon "Next image" at bounding box center [374, 384] width 10 height 10
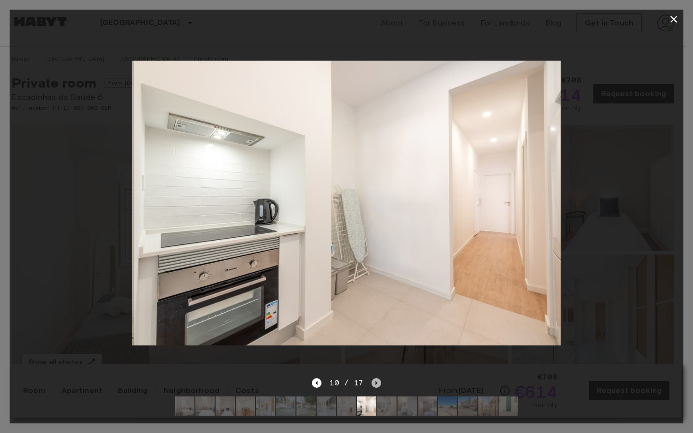
click at [374, 379] on icon "Next image" at bounding box center [377, 384] width 10 height 10
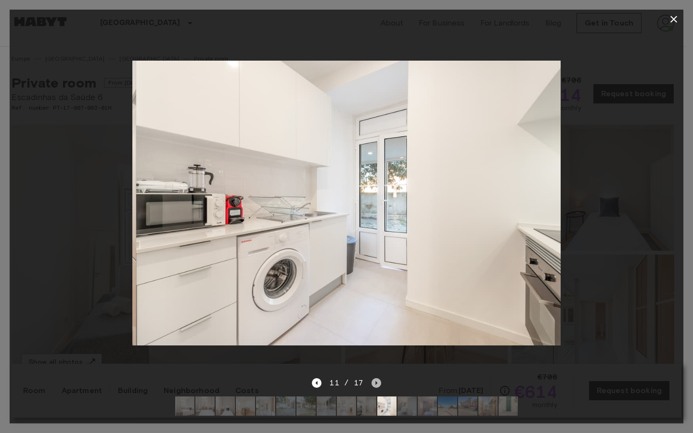
click at [374, 379] on icon "Next image" at bounding box center [377, 384] width 10 height 10
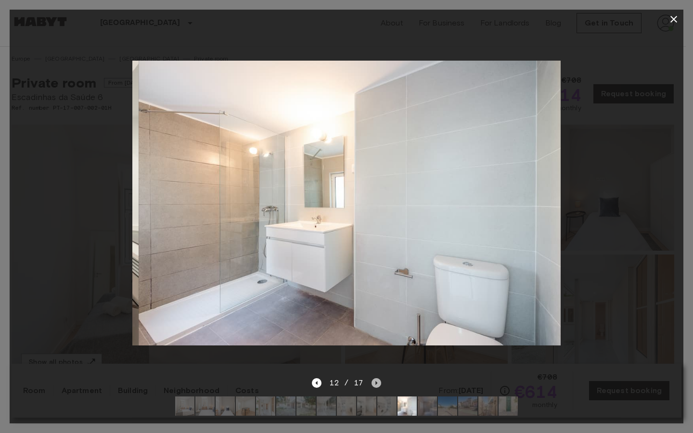
click at [374, 379] on icon "Next image" at bounding box center [377, 384] width 10 height 10
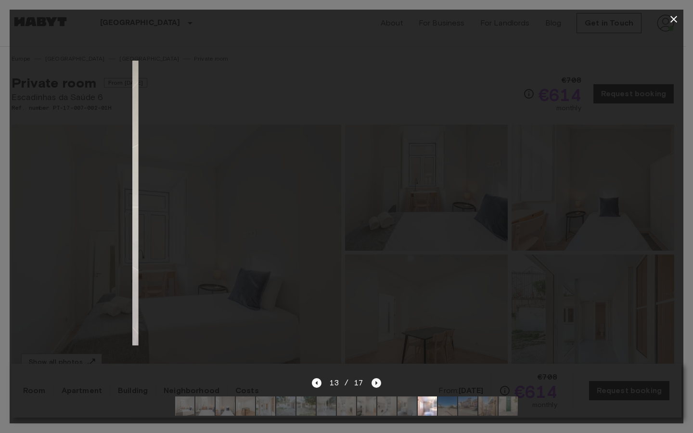
click at [374, 379] on icon "Next image" at bounding box center [377, 384] width 10 height 10
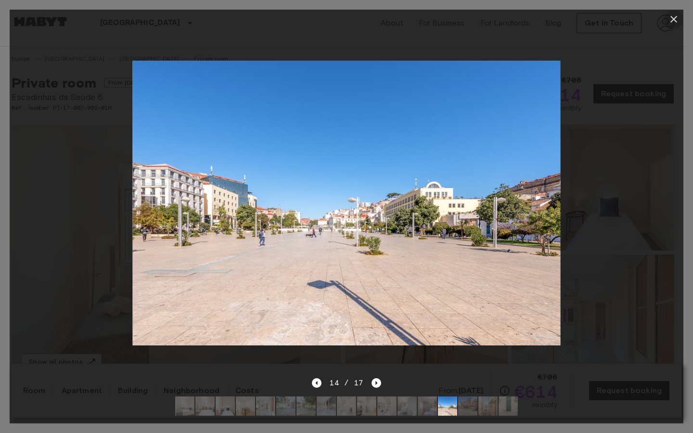
click at [673, 21] on icon "button" at bounding box center [674, 19] width 12 height 12
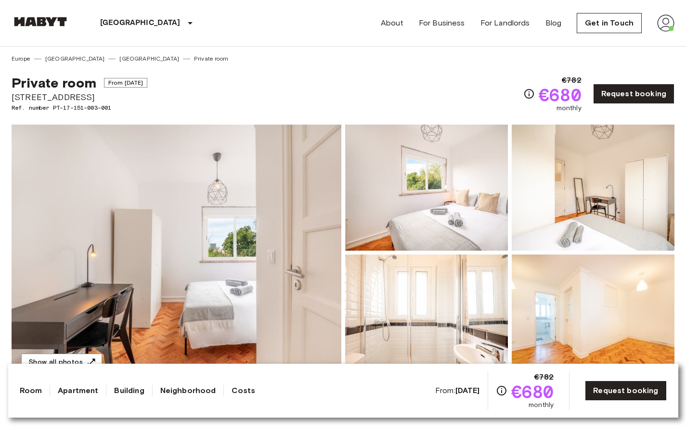
click at [320, 247] on img at bounding box center [177, 253] width 330 height 256
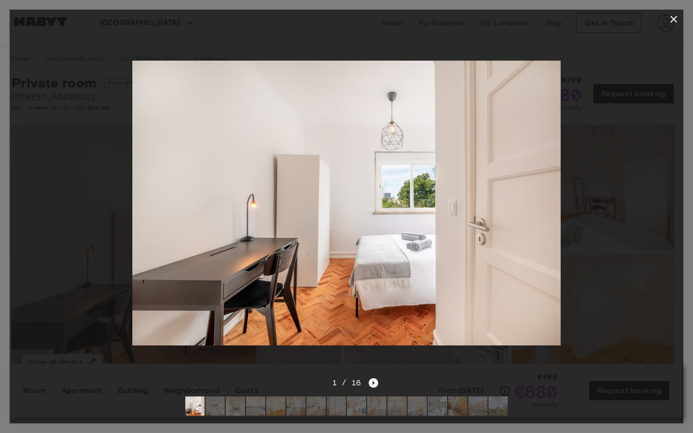
click at [375, 379] on icon "Next image" at bounding box center [374, 384] width 10 height 10
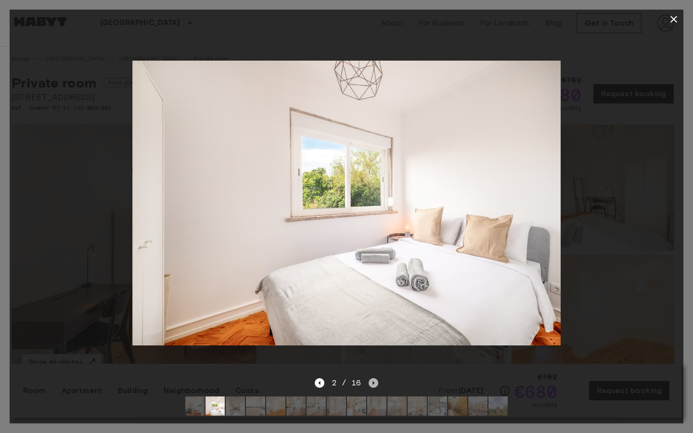
click at [375, 379] on icon "Next image" at bounding box center [374, 384] width 10 height 10
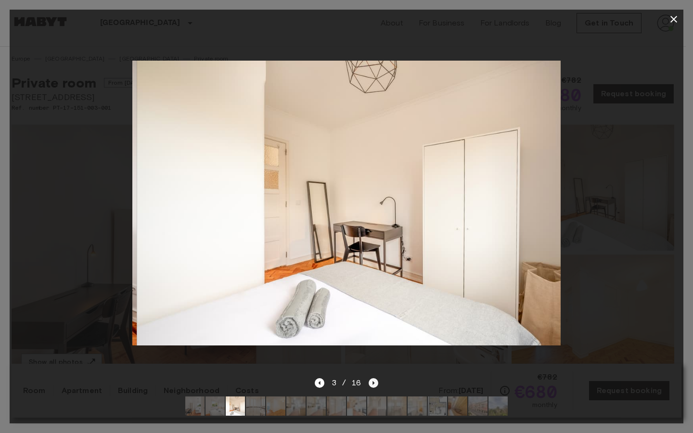
click at [375, 379] on icon "Next image" at bounding box center [374, 384] width 10 height 10
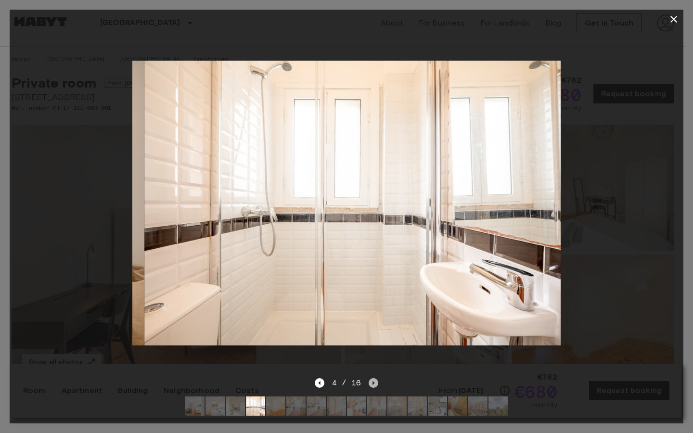
click at [375, 379] on icon "Next image" at bounding box center [374, 384] width 10 height 10
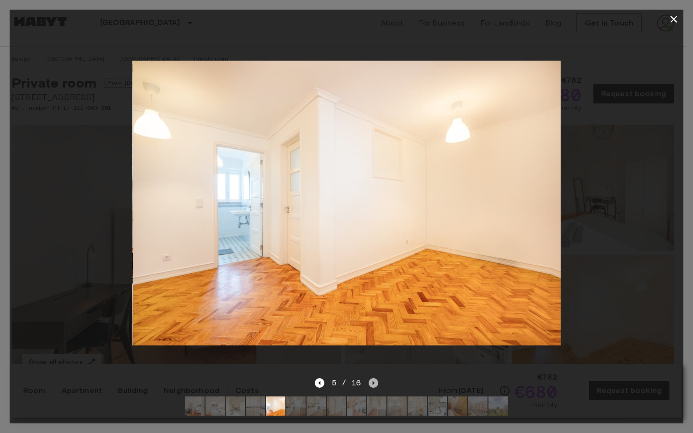
click at [375, 379] on icon "Next image" at bounding box center [374, 384] width 10 height 10
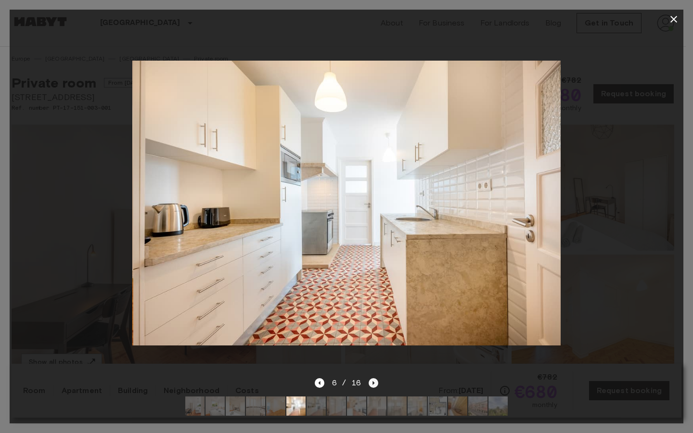
click at [375, 379] on icon "Next image" at bounding box center [374, 384] width 10 height 10
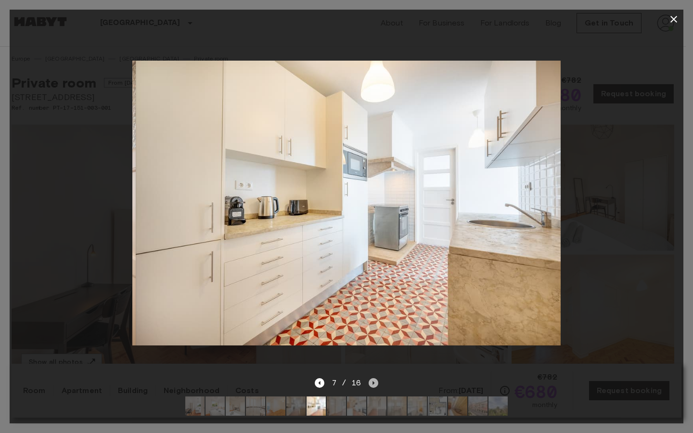
click at [375, 379] on icon "Next image" at bounding box center [374, 384] width 10 height 10
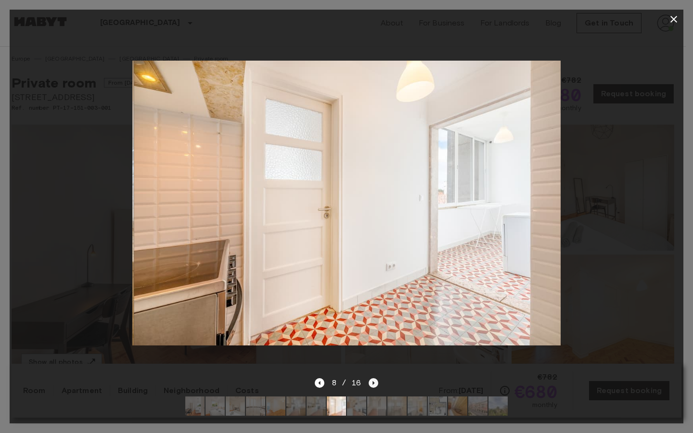
click at [376, 379] on icon "Next image" at bounding box center [374, 384] width 10 height 10
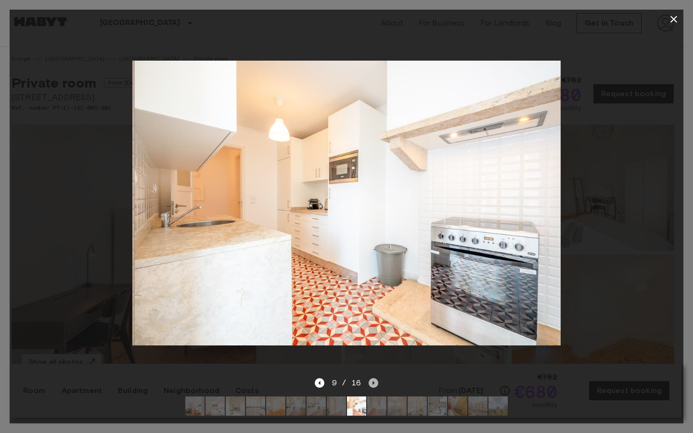
click at [376, 379] on icon "Next image" at bounding box center [374, 384] width 10 height 10
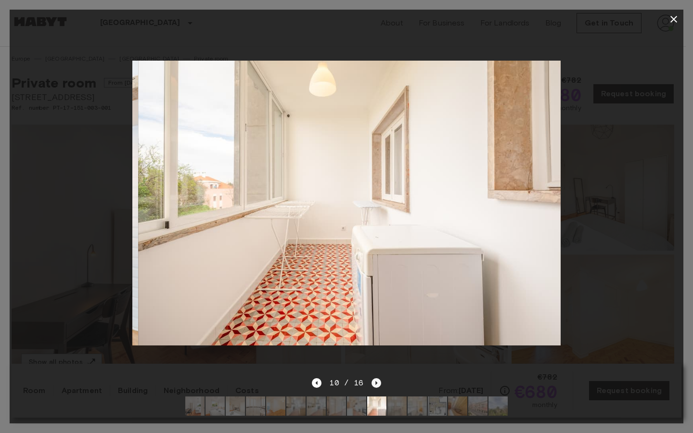
click at [376, 379] on icon "Next image" at bounding box center [377, 384] width 10 height 10
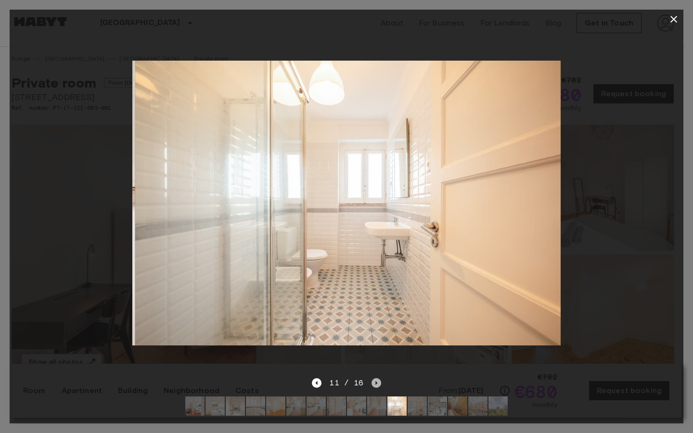
click at [376, 379] on icon "Next image" at bounding box center [377, 384] width 10 height 10
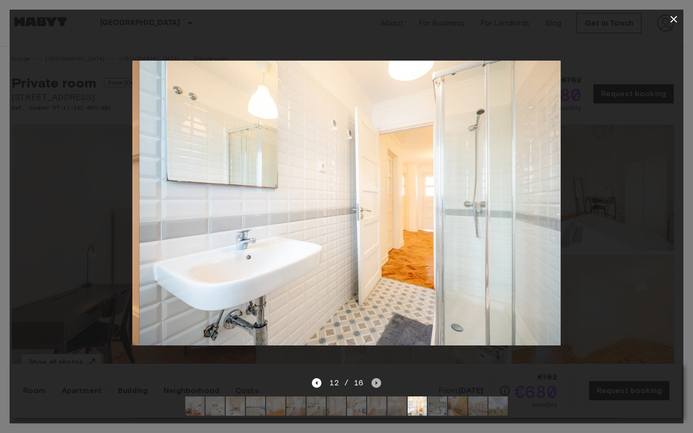
click at [376, 379] on icon "Next image" at bounding box center [377, 384] width 10 height 10
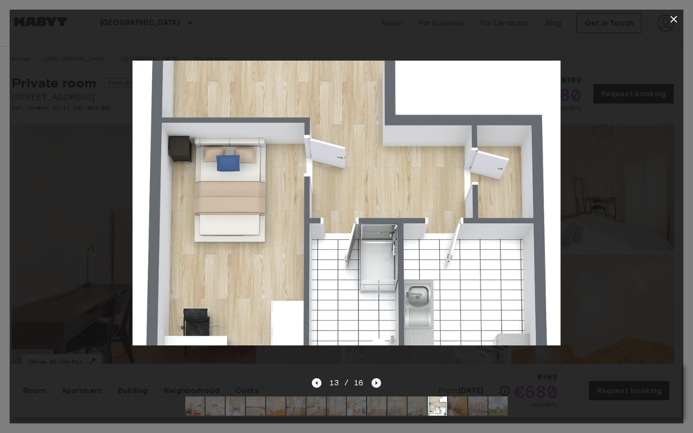
click at [373, 379] on icon "Next image" at bounding box center [377, 384] width 10 height 10
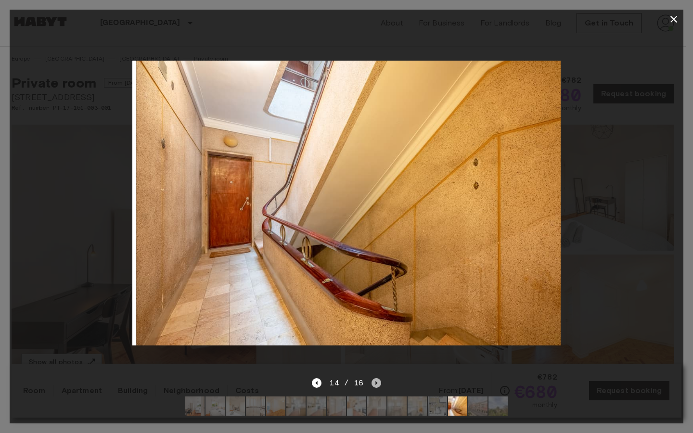
click at [373, 379] on icon "Next image" at bounding box center [377, 384] width 10 height 10
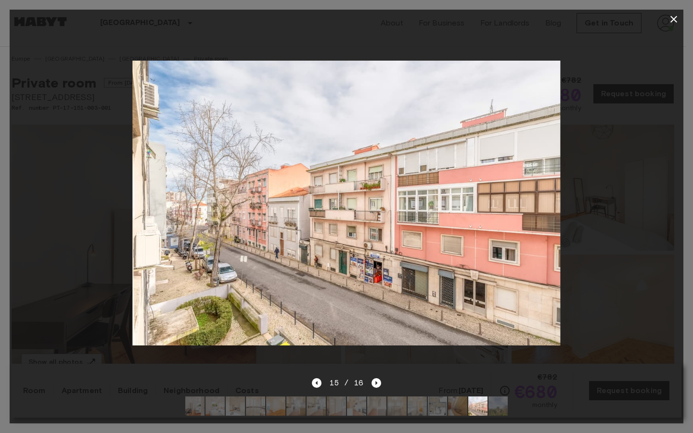
click at [676, 19] on icon "button" at bounding box center [674, 19] width 12 height 12
